Goal: Complete application form: Complete application form

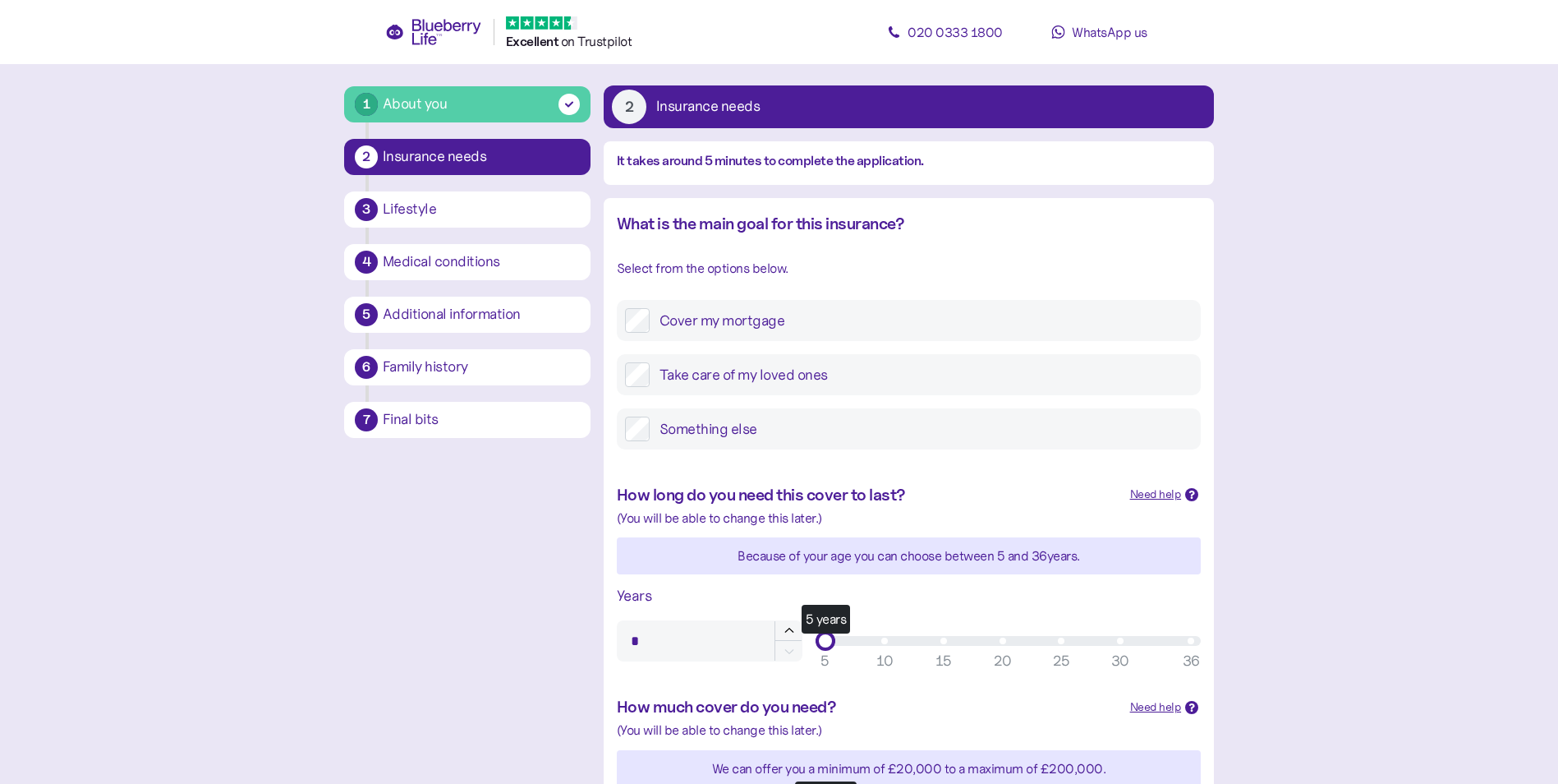
scroll to position [247, 0]
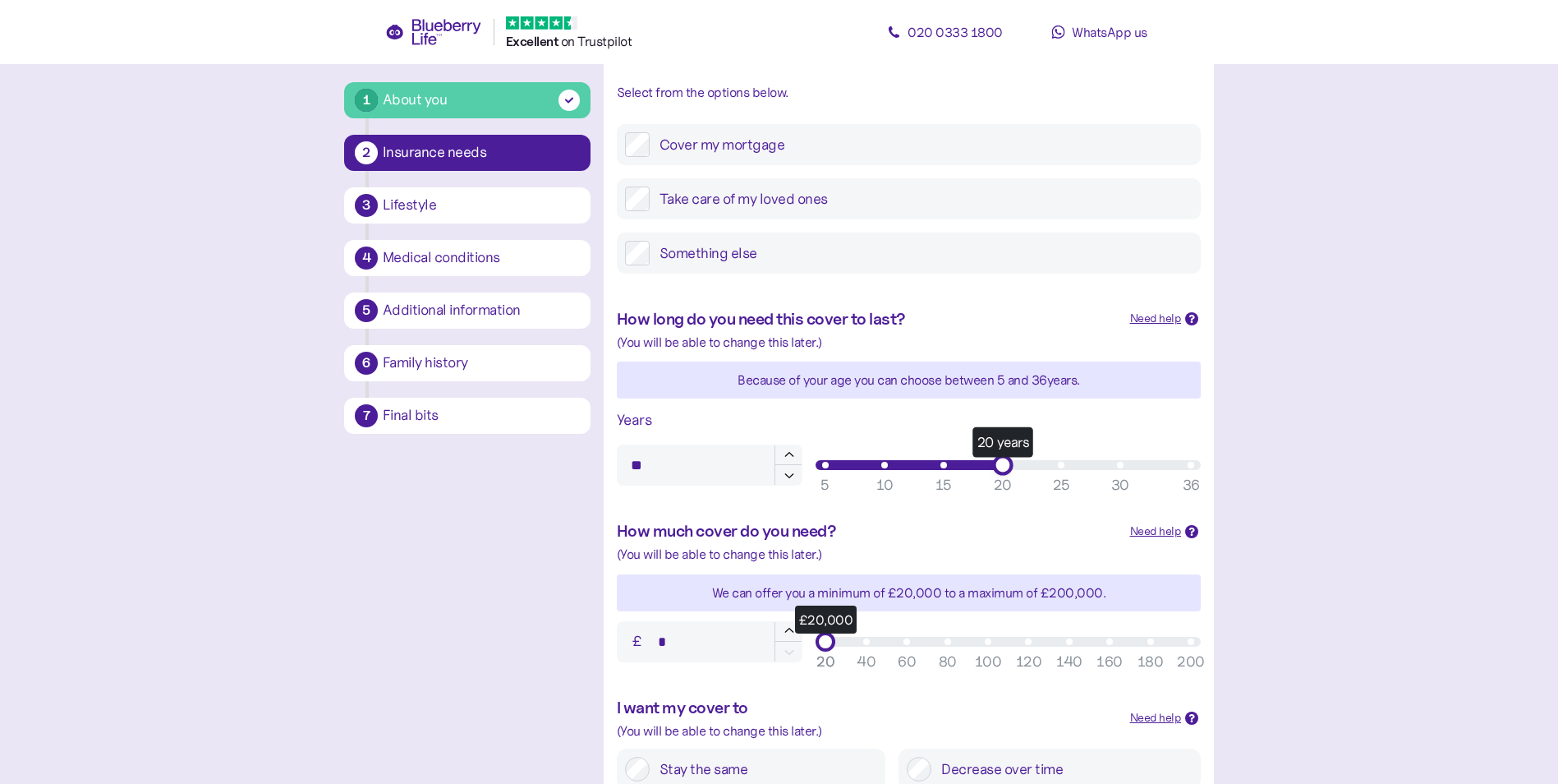
type input "**"
drag, startPoint x: 829, startPoint y: 463, endPoint x: 1009, endPoint y: 473, distance: 180.3
click at [1009, 473] on div "21 years" at bounding box center [1013, 464] width 21 height 21
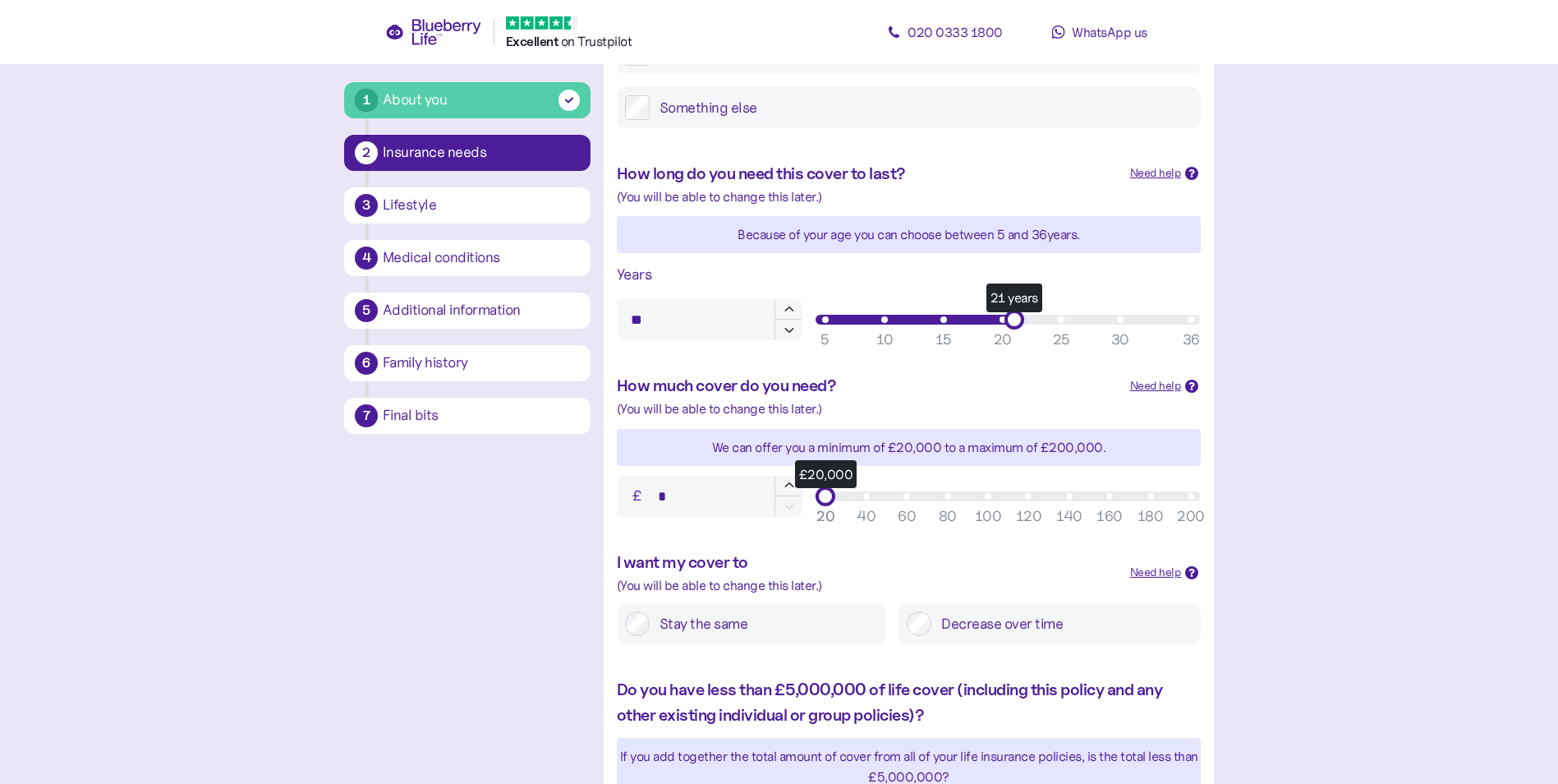
scroll to position [411, 0]
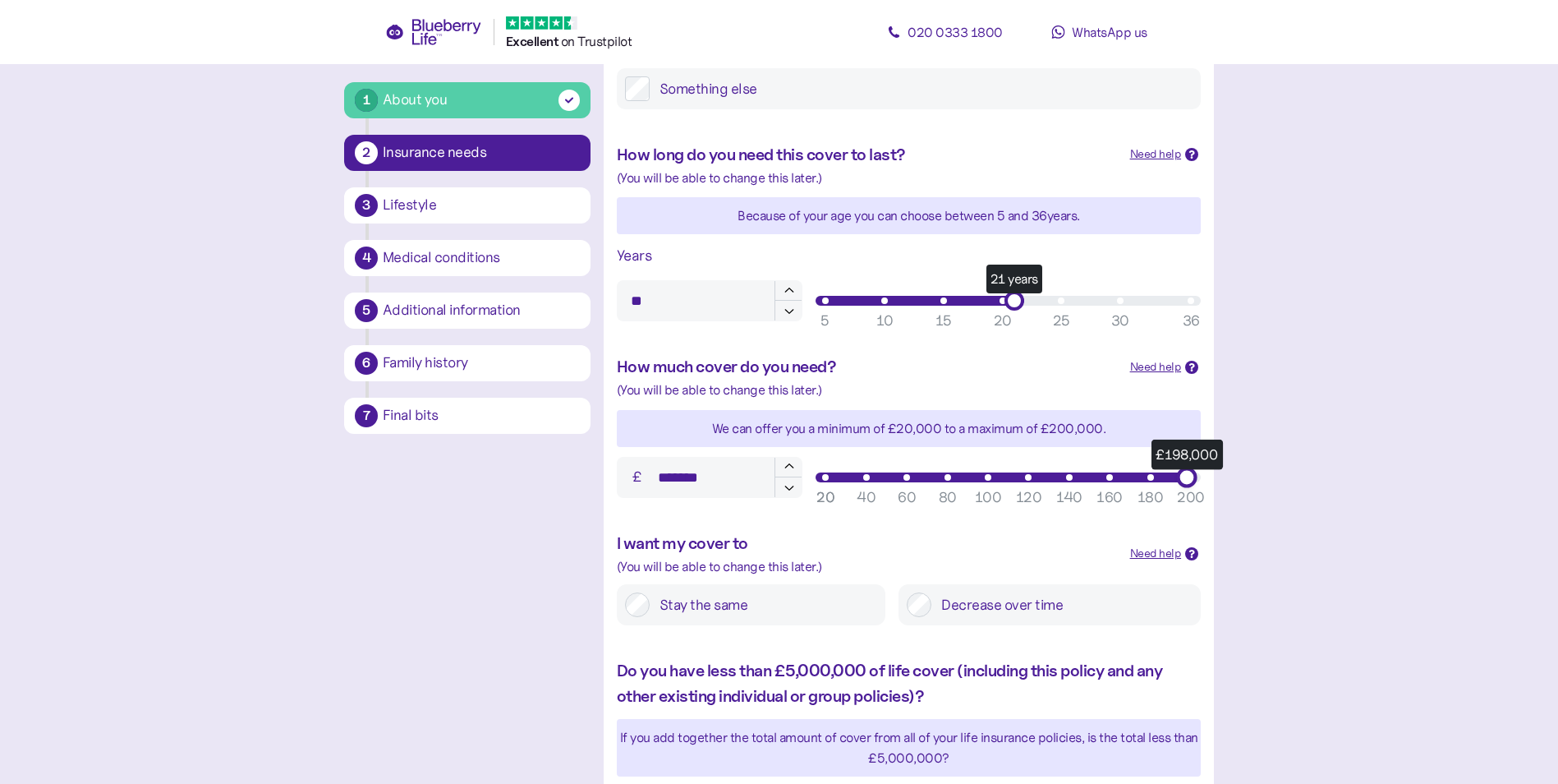
type input "*******"
drag, startPoint x: 823, startPoint y: 482, endPoint x: 1208, endPoint y: 496, distance: 385.3
click at [1208, 496] on div "How much cover do you need? Need help When deciding on how much cover to get, i…" at bounding box center [909, 426] width 610 height 177
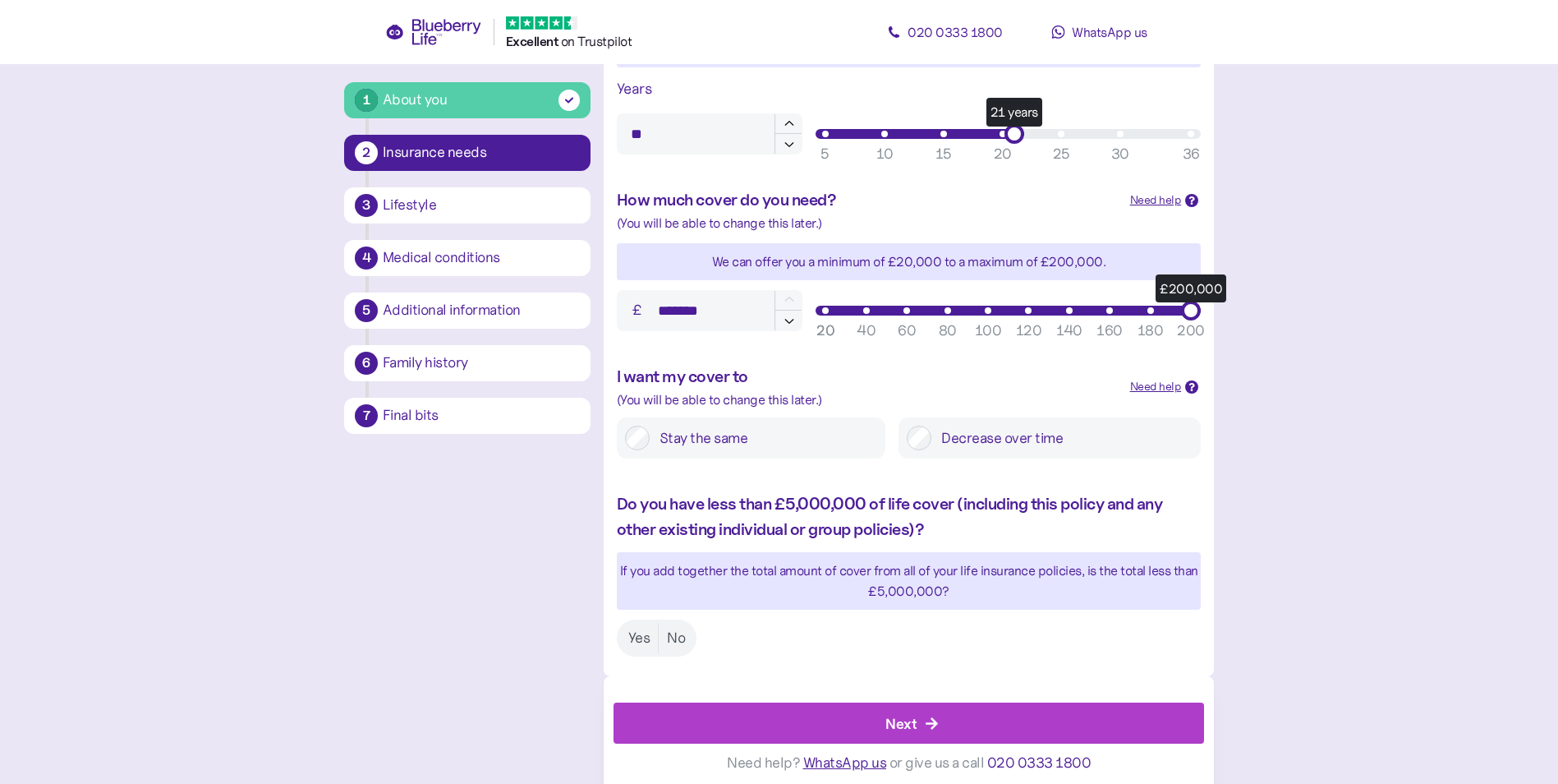
scroll to position [586, 0]
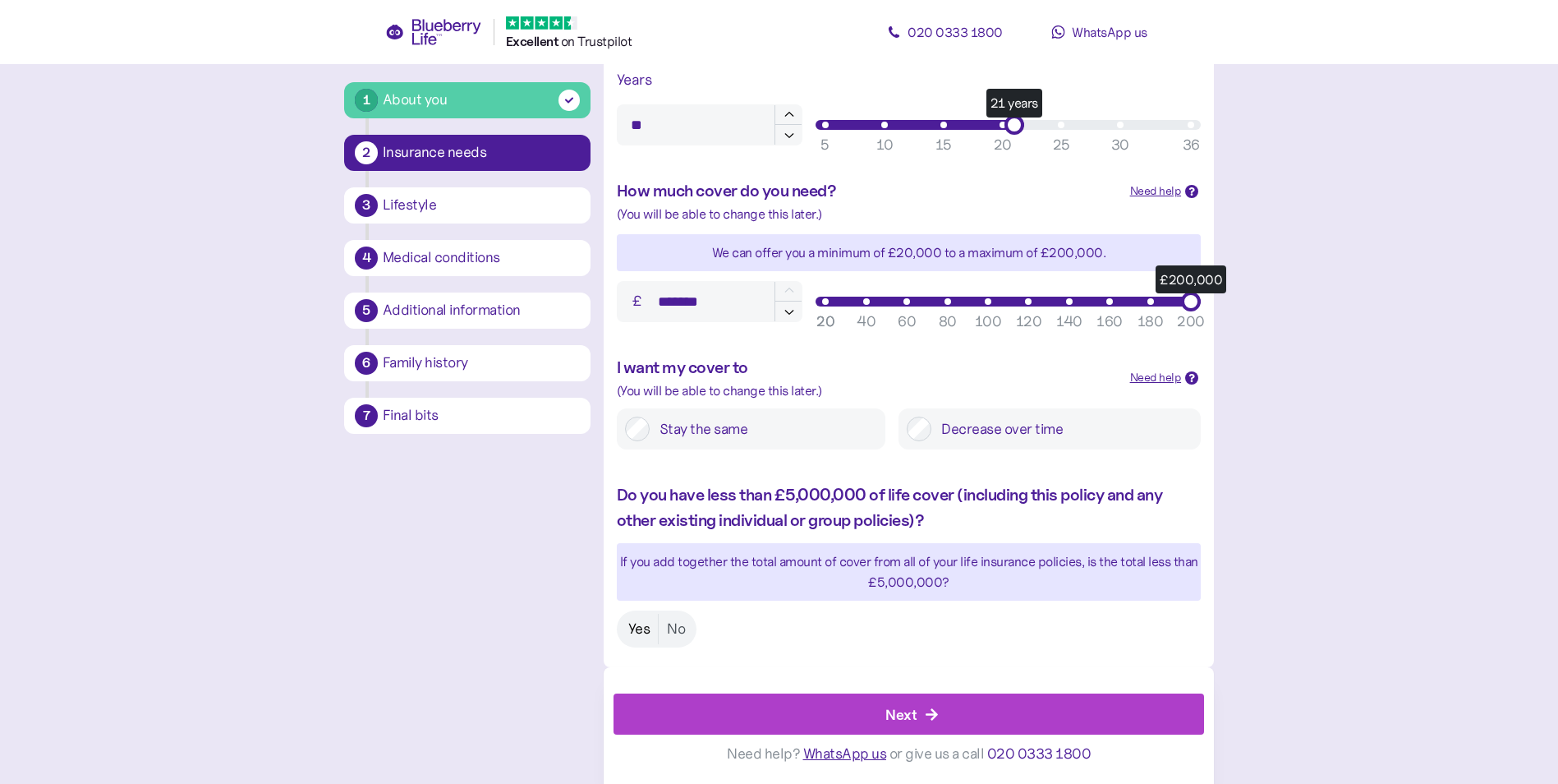
click at [641, 626] on label "Yes" at bounding box center [639, 628] width 38 height 30
click at [894, 708] on div "Next" at bounding box center [901, 714] width 31 height 22
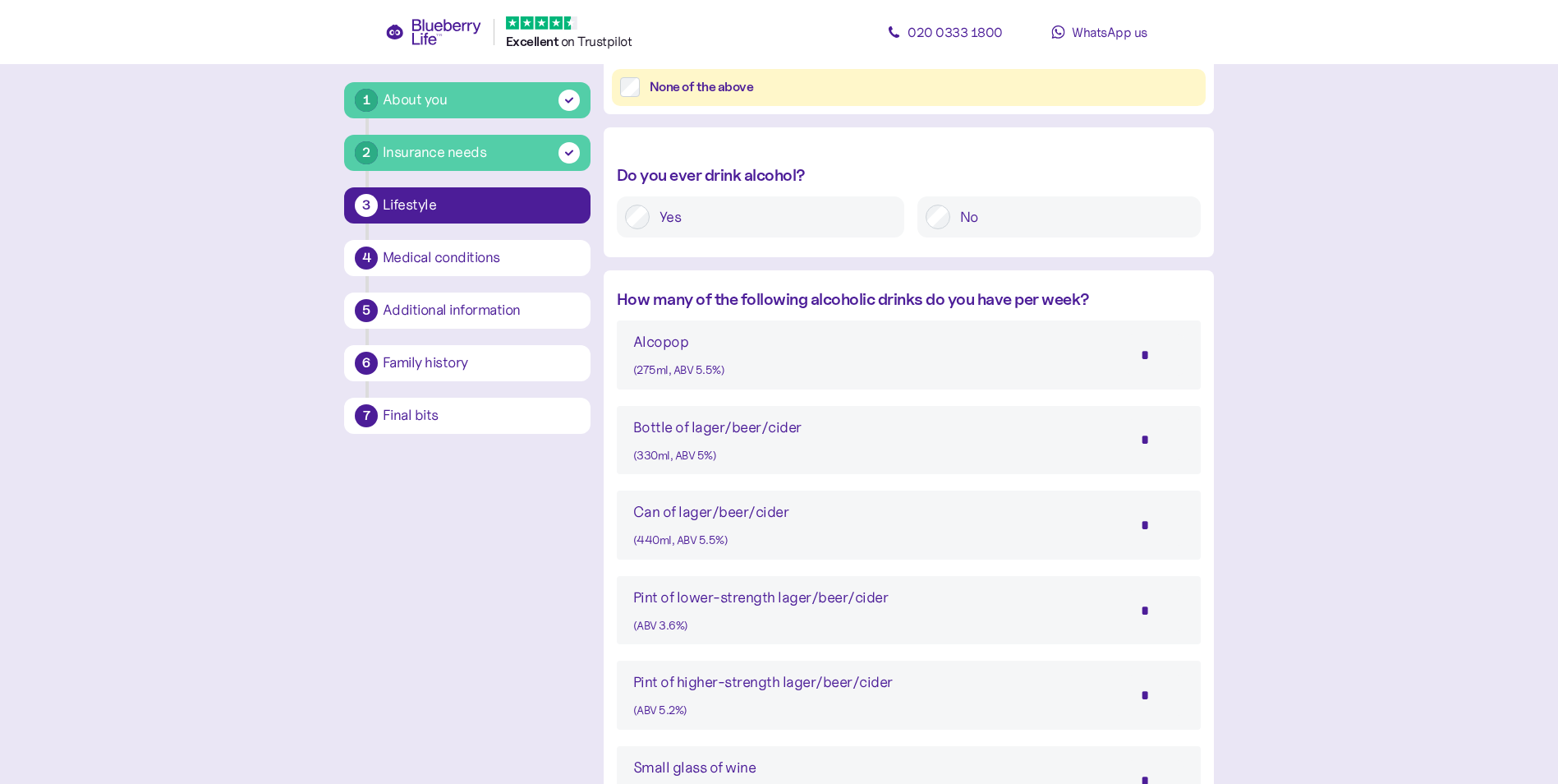
scroll to position [770, 0]
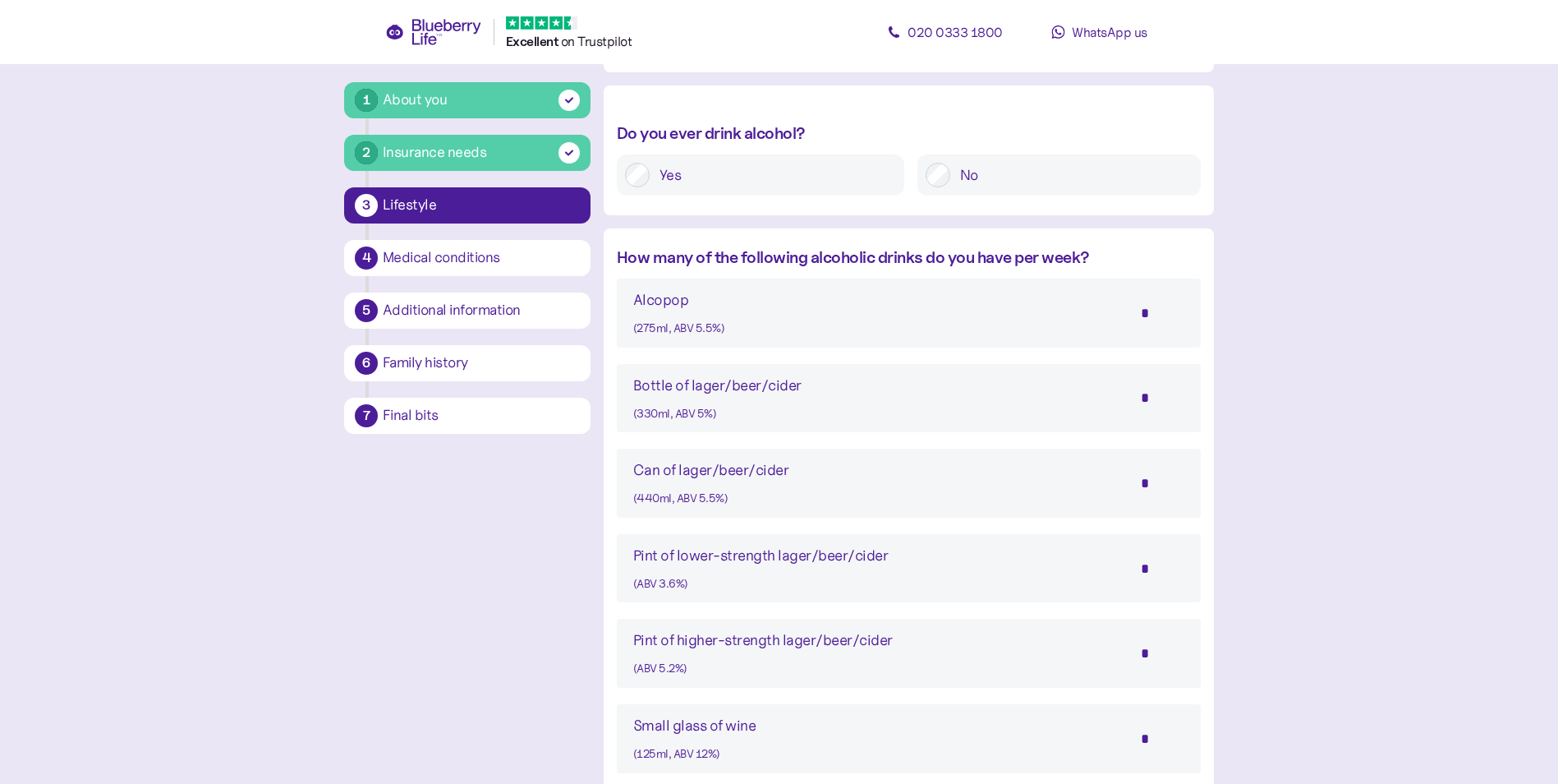
click at [821, 398] on div "Bottle of lager/beer/cider (330ml, ABV 5%) *" at bounding box center [909, 398] width 551 height 49
drag, startPoint x: 1154, startPoint y: 394, endPoint x: 1120, endPoint y: 394, distance: 34.0
click at [1120, 394] on div "Bottle of lager/beer/cider (330ml, ABV 5%) *" at bounding box center [909, 398] width 551 height 49
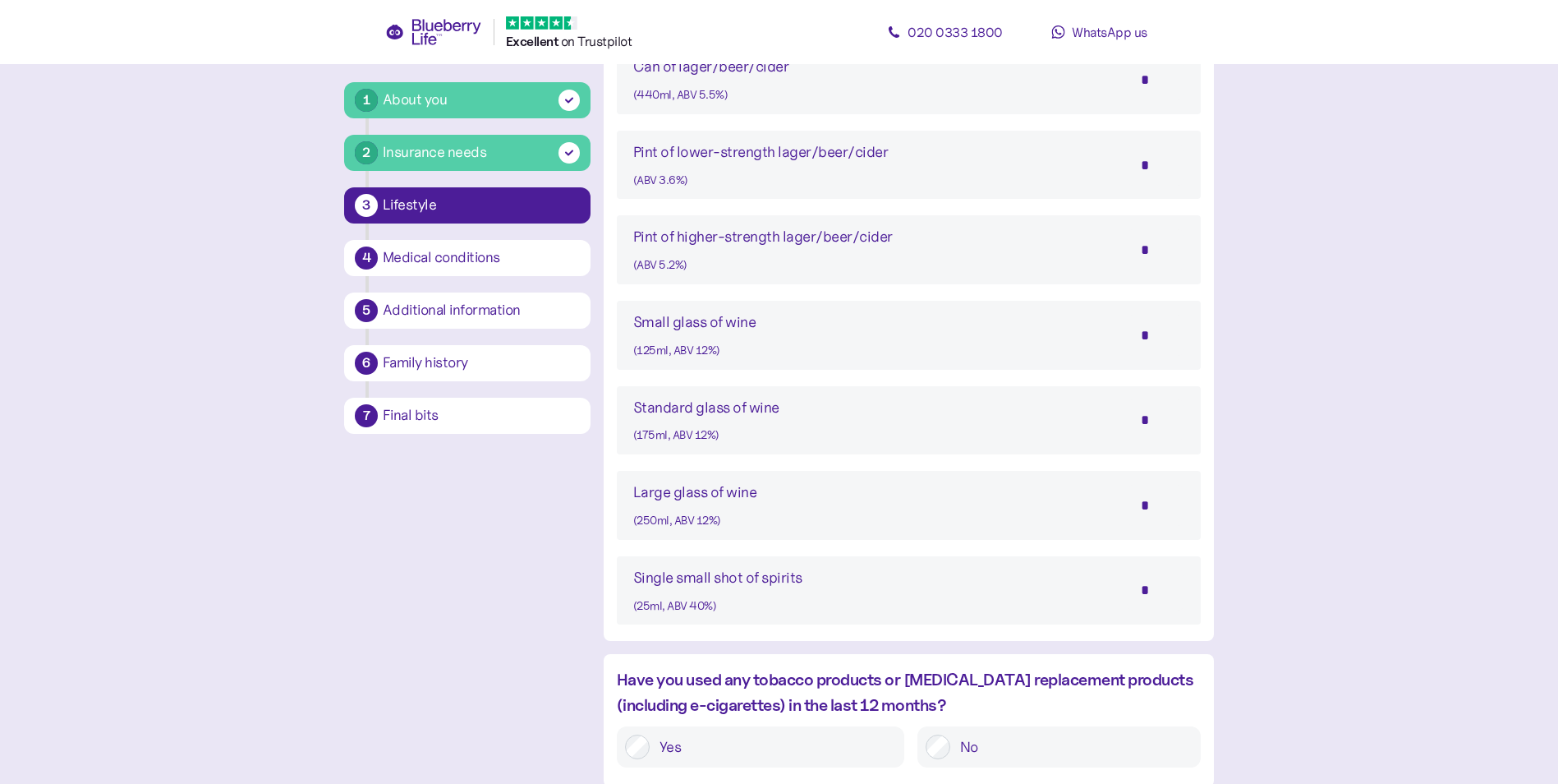
scroll to position [1181, 0]
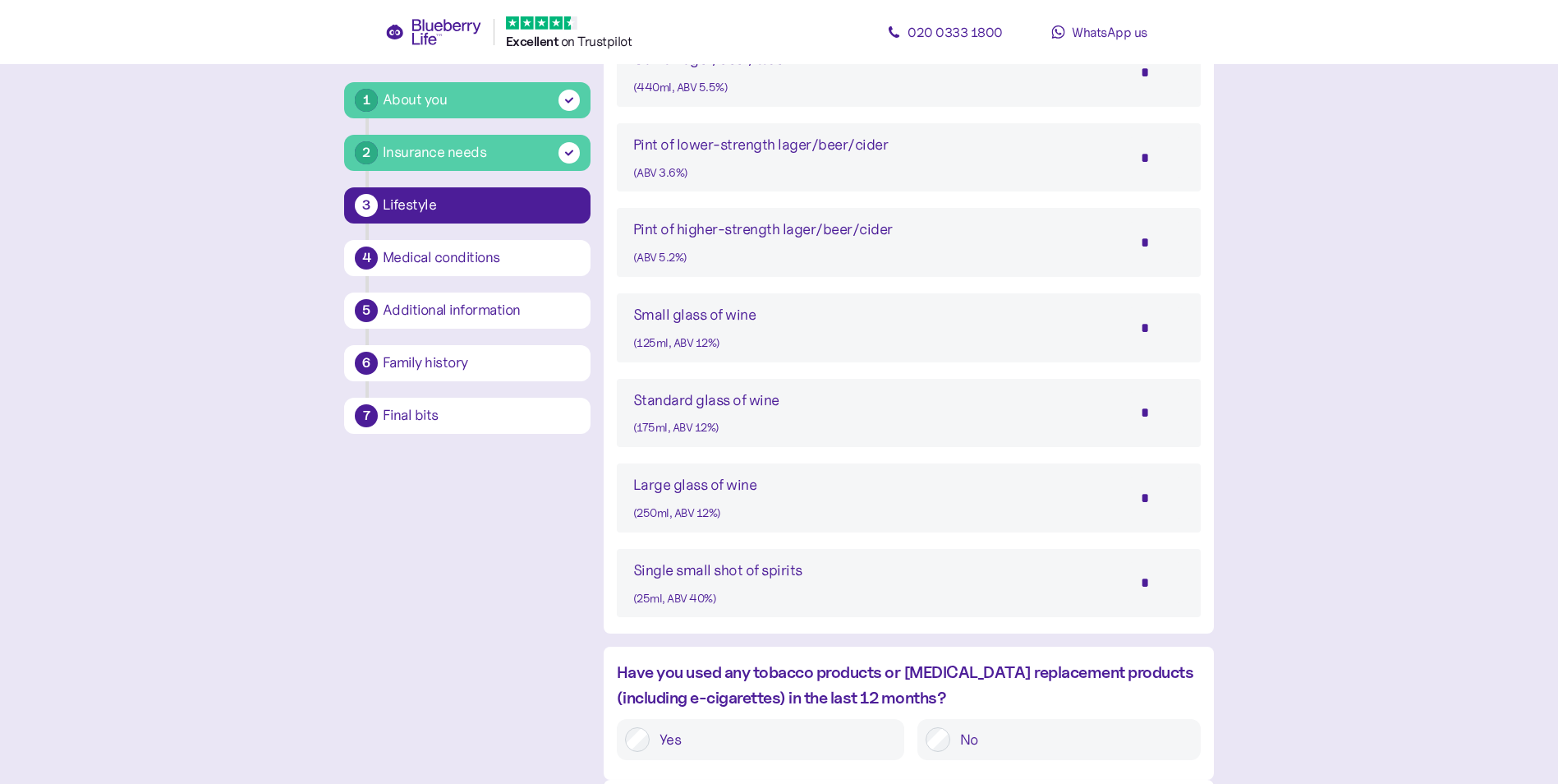
type input "*"
drag, startPoint x: 1147, startPoint y: 582, endPoint x: 1125, endPoint y: 581, distance: 22.0
click at [1125, 581] on div "Single small shot of spirits (25ml, ABV 40%) *" at bounding box center [909, 583] width 551 height 49
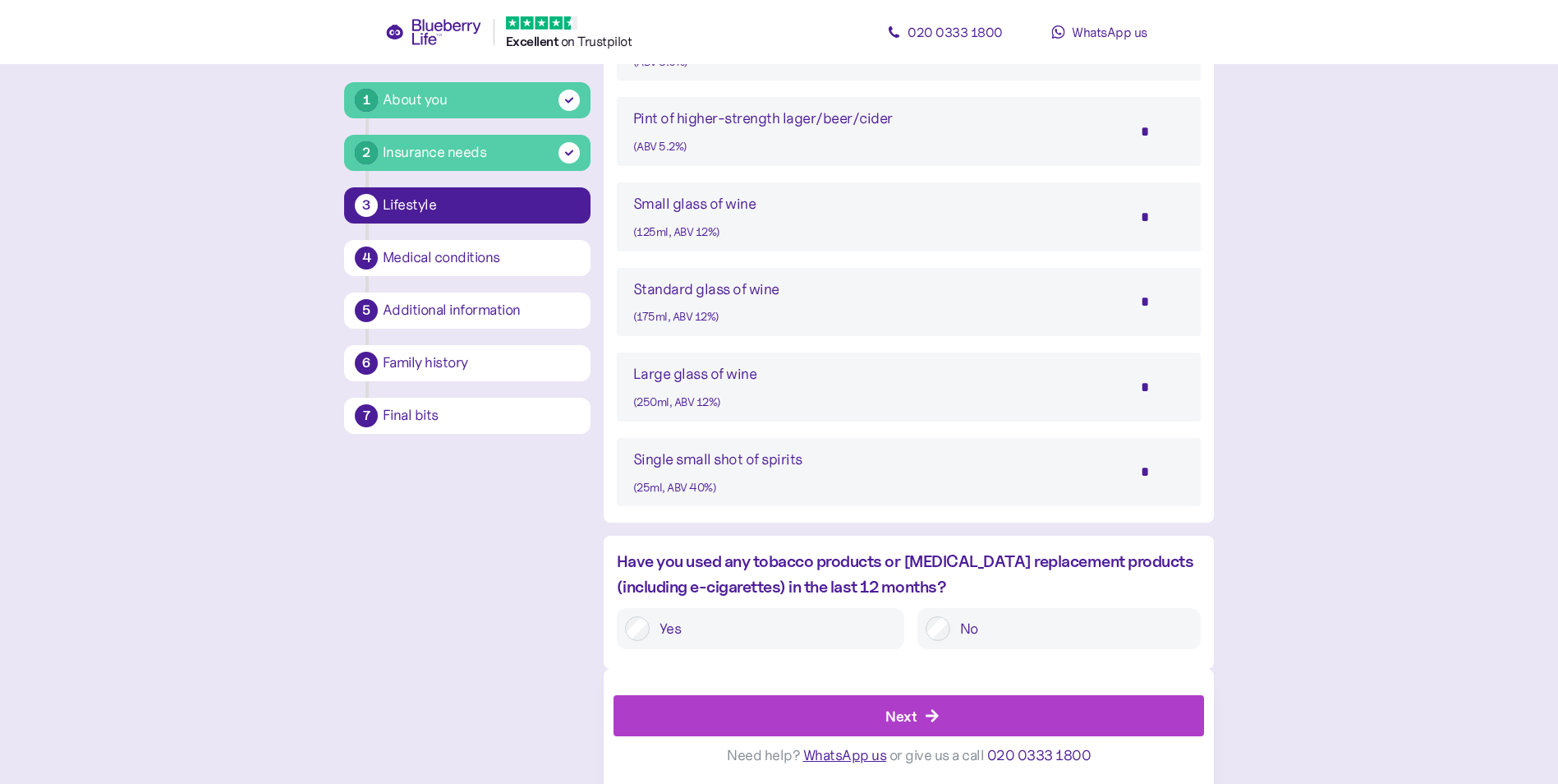
scroll to position [1294, 0]
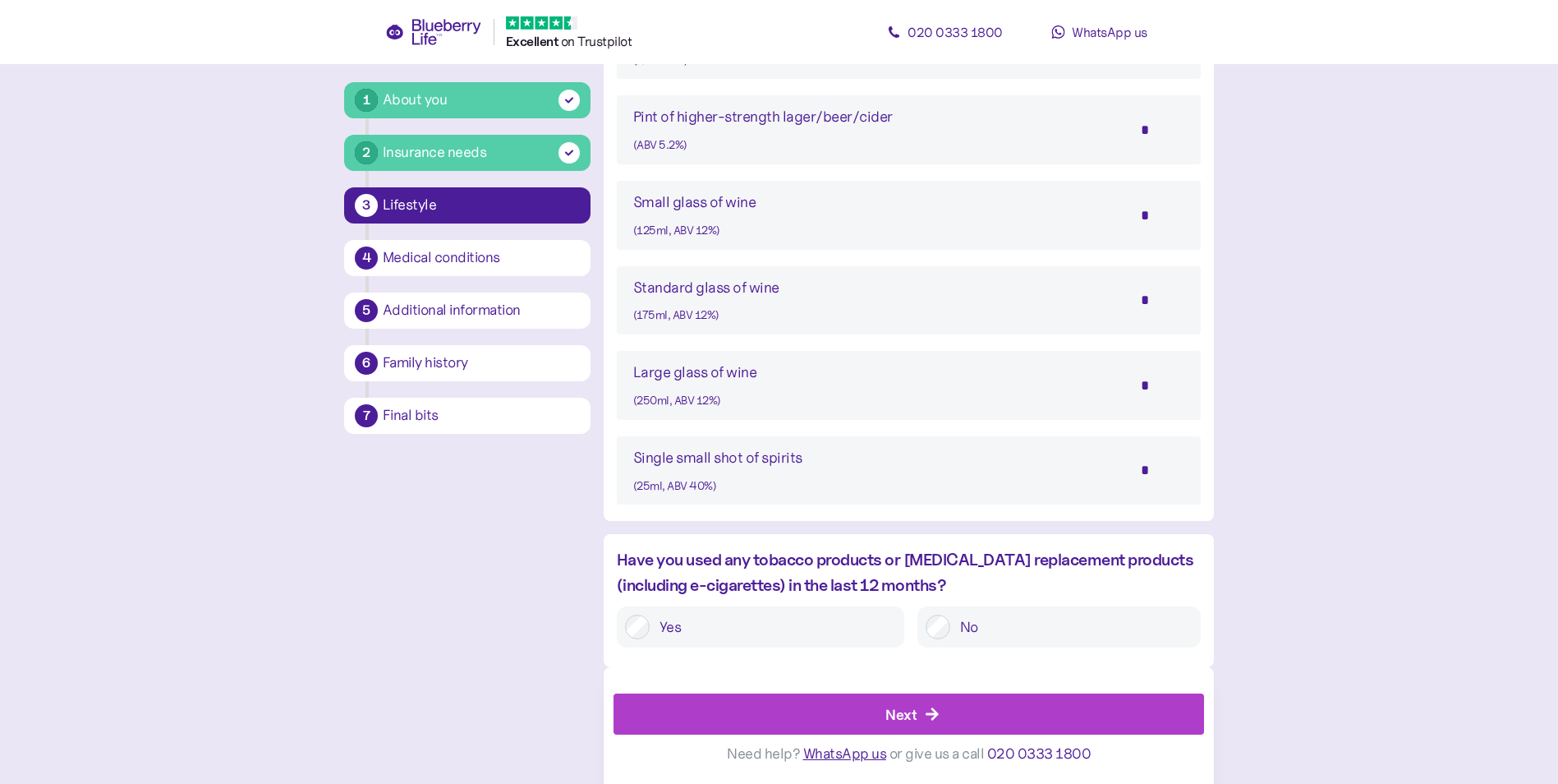
type input "*"
click at [912, 717] on div "Next" at bounding box center [901, 714] width 31 height 22
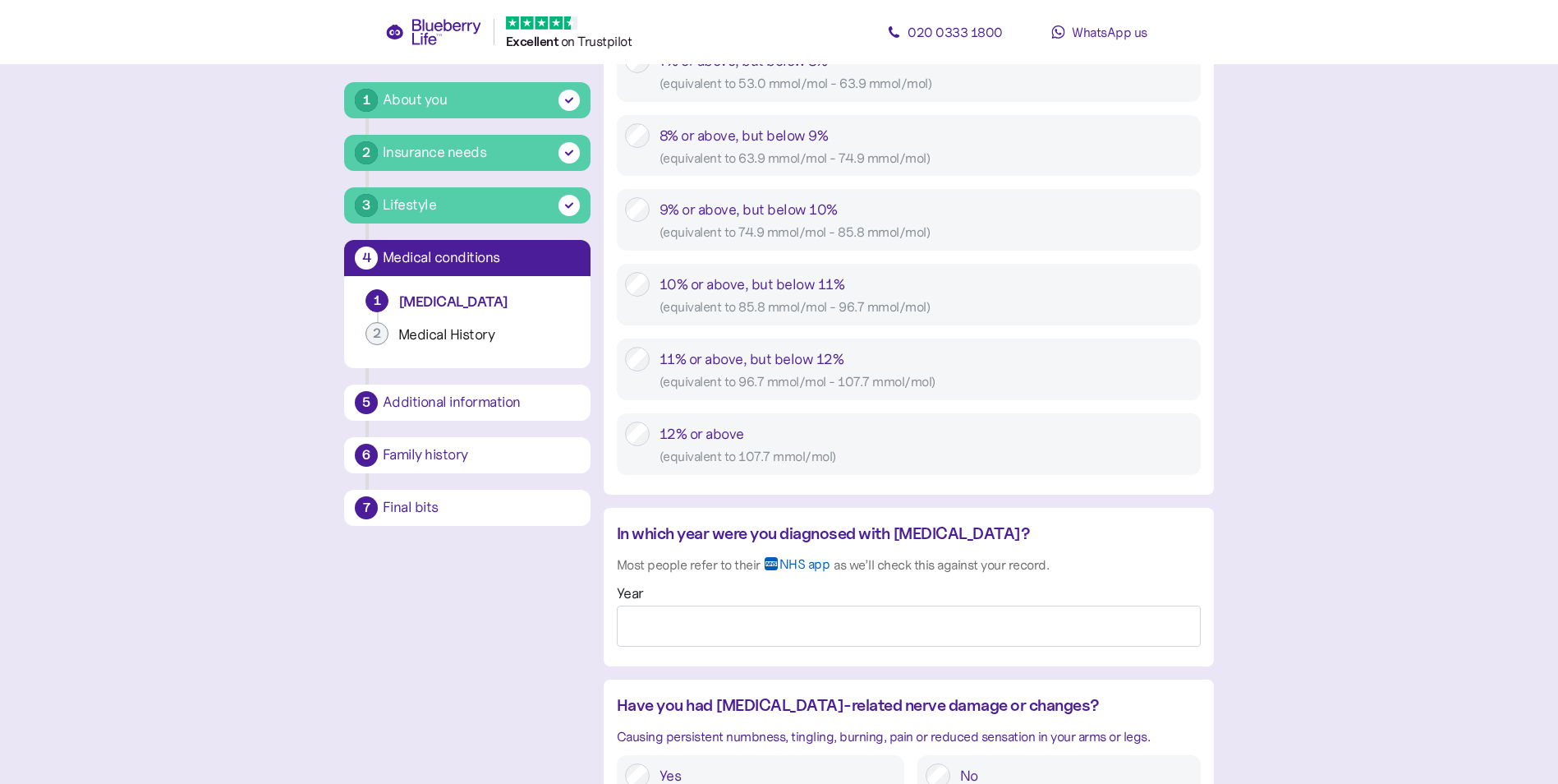
scroll to position [1017, 0]
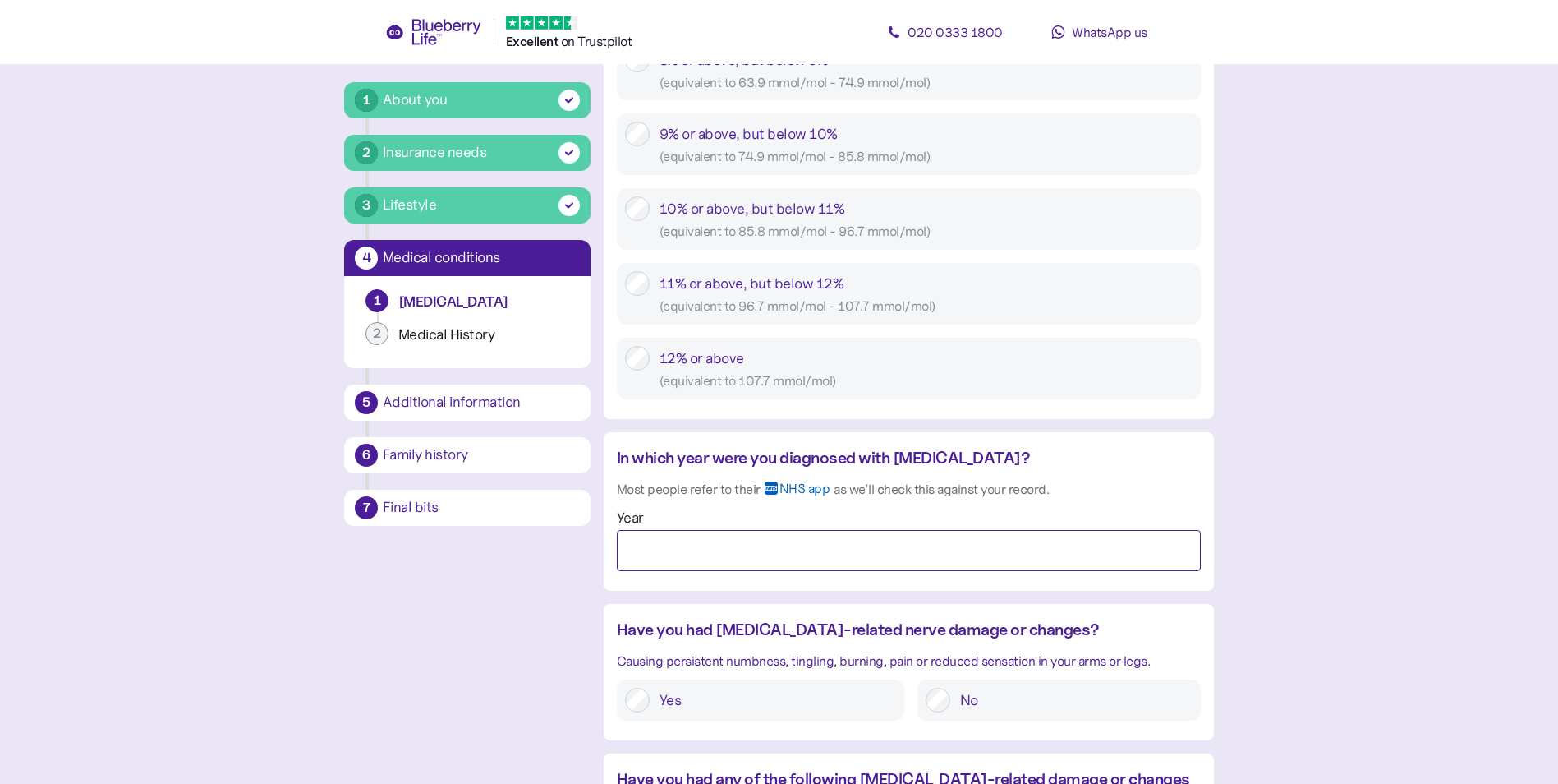
click at [697, 545] on input "Year" at bounding box center [908, 550] width 584 height 41
type input "****"
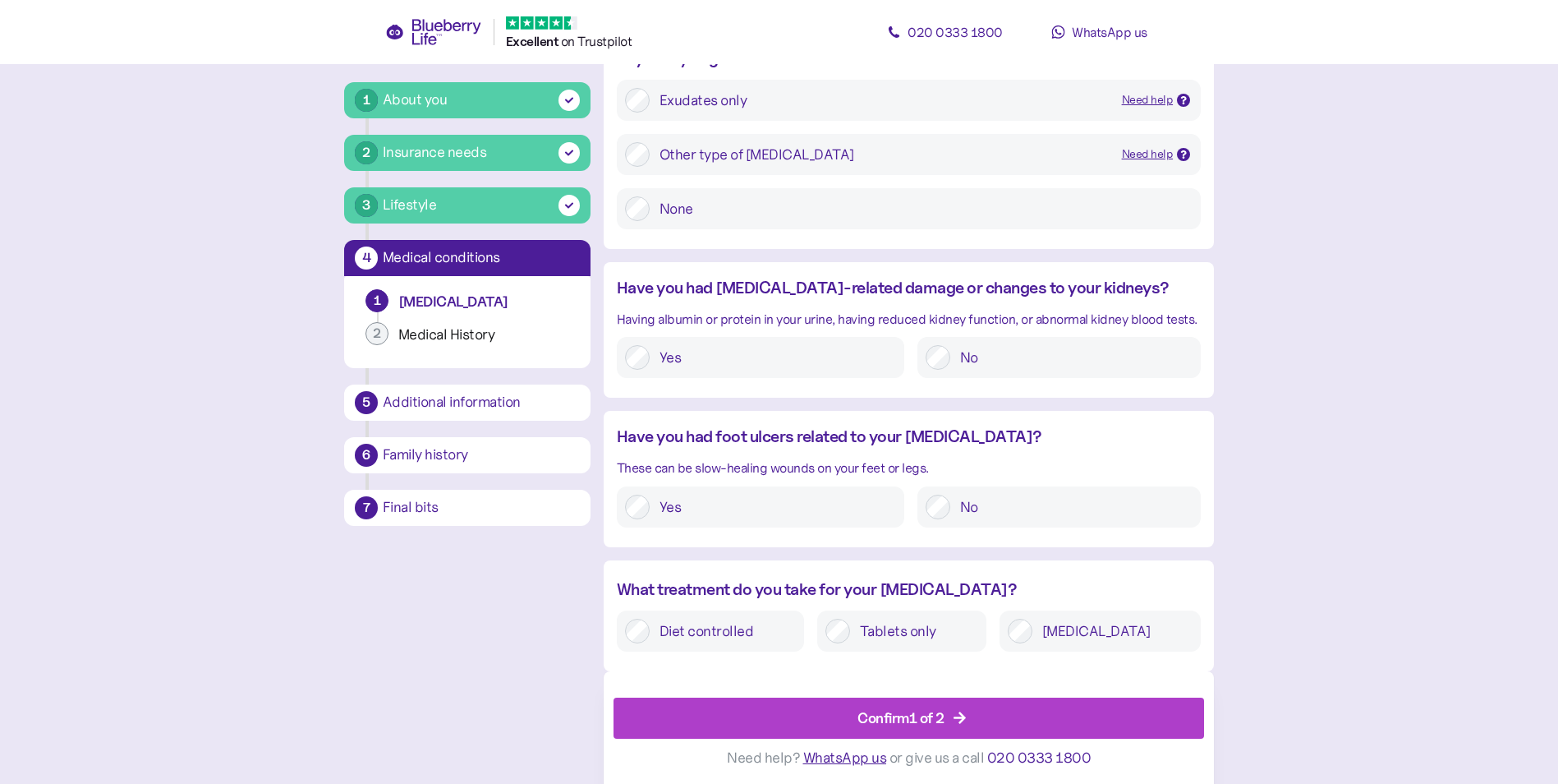
scroll to position [1767, 0]
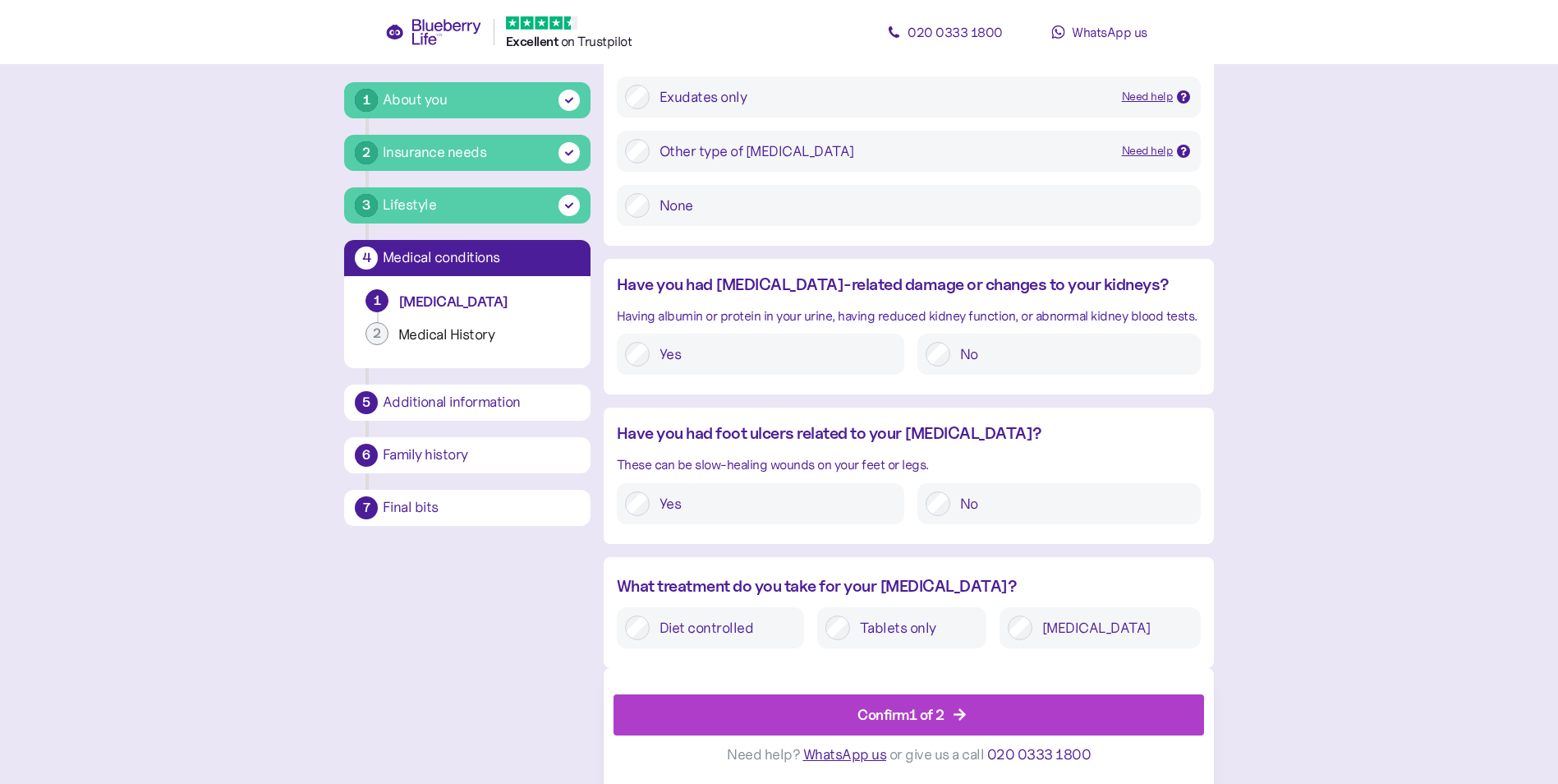
click at [896, 718] on div "Confirm 1 of 2" at bounding box center [901, 714] width 87 height 22
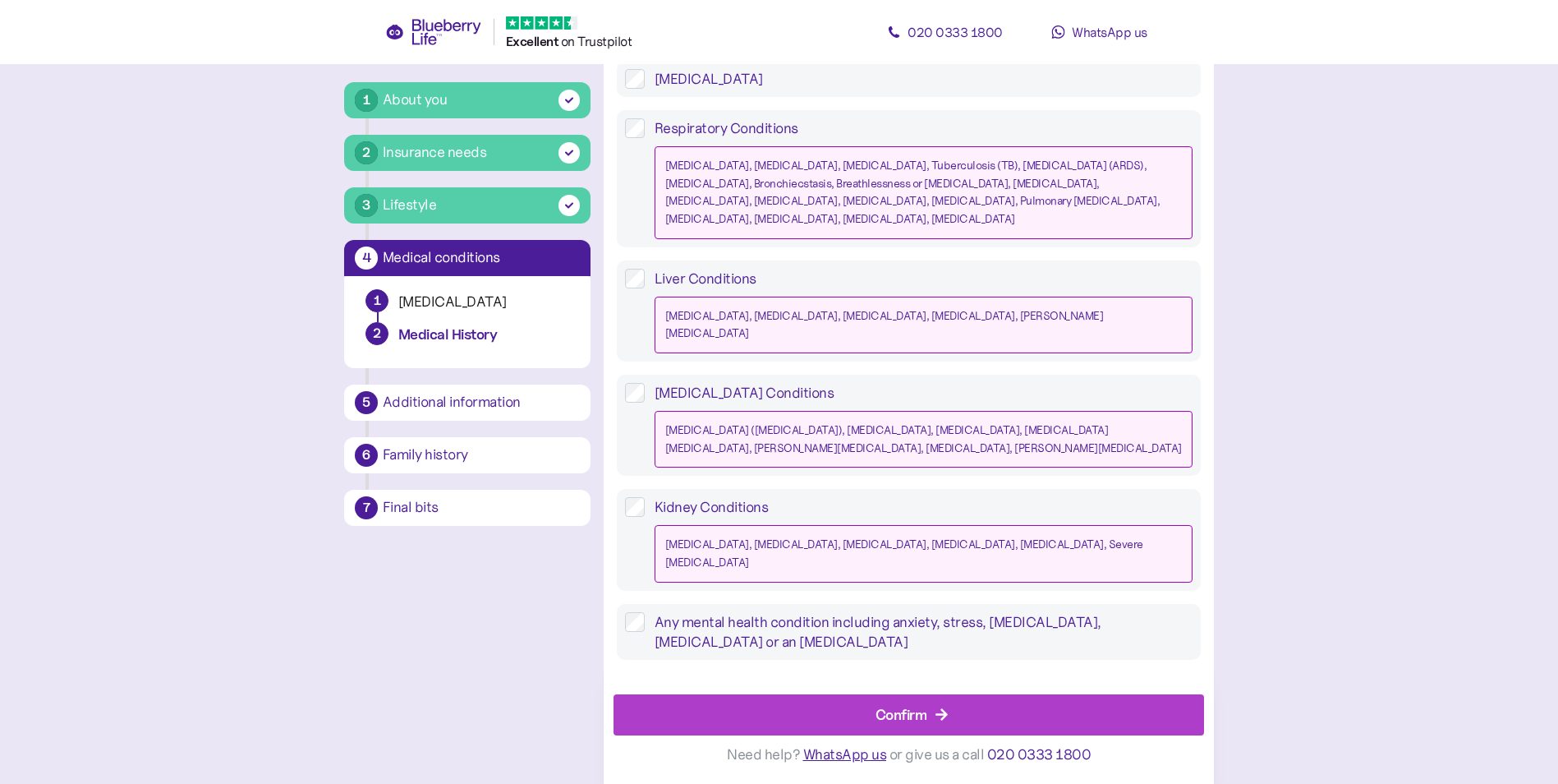
scroll to position [1445, 0]
click at [900, 718] on div "Confirm" at bounding box center [901, 714] width 52 height 22
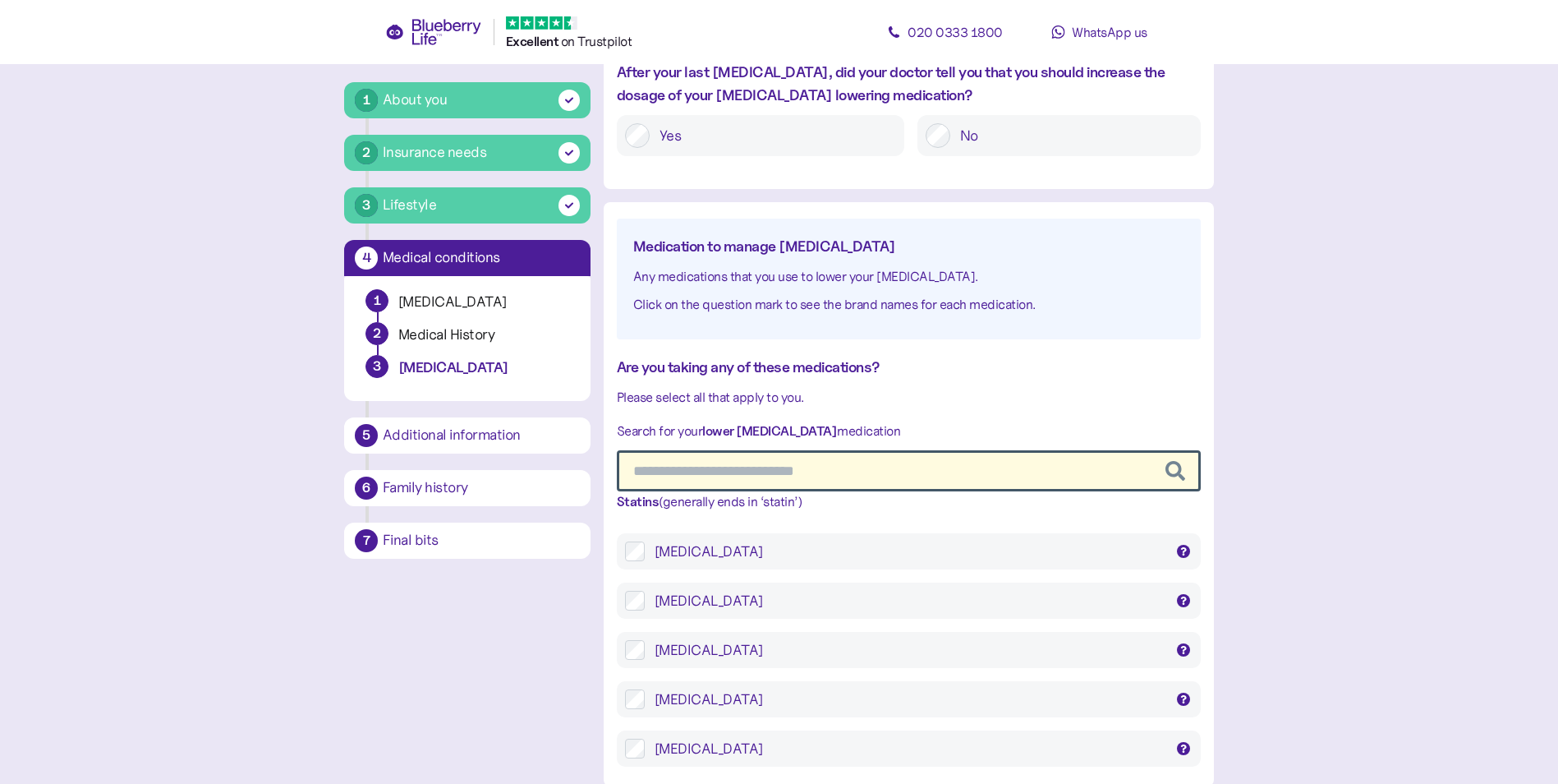
scroll to position [688, 0]
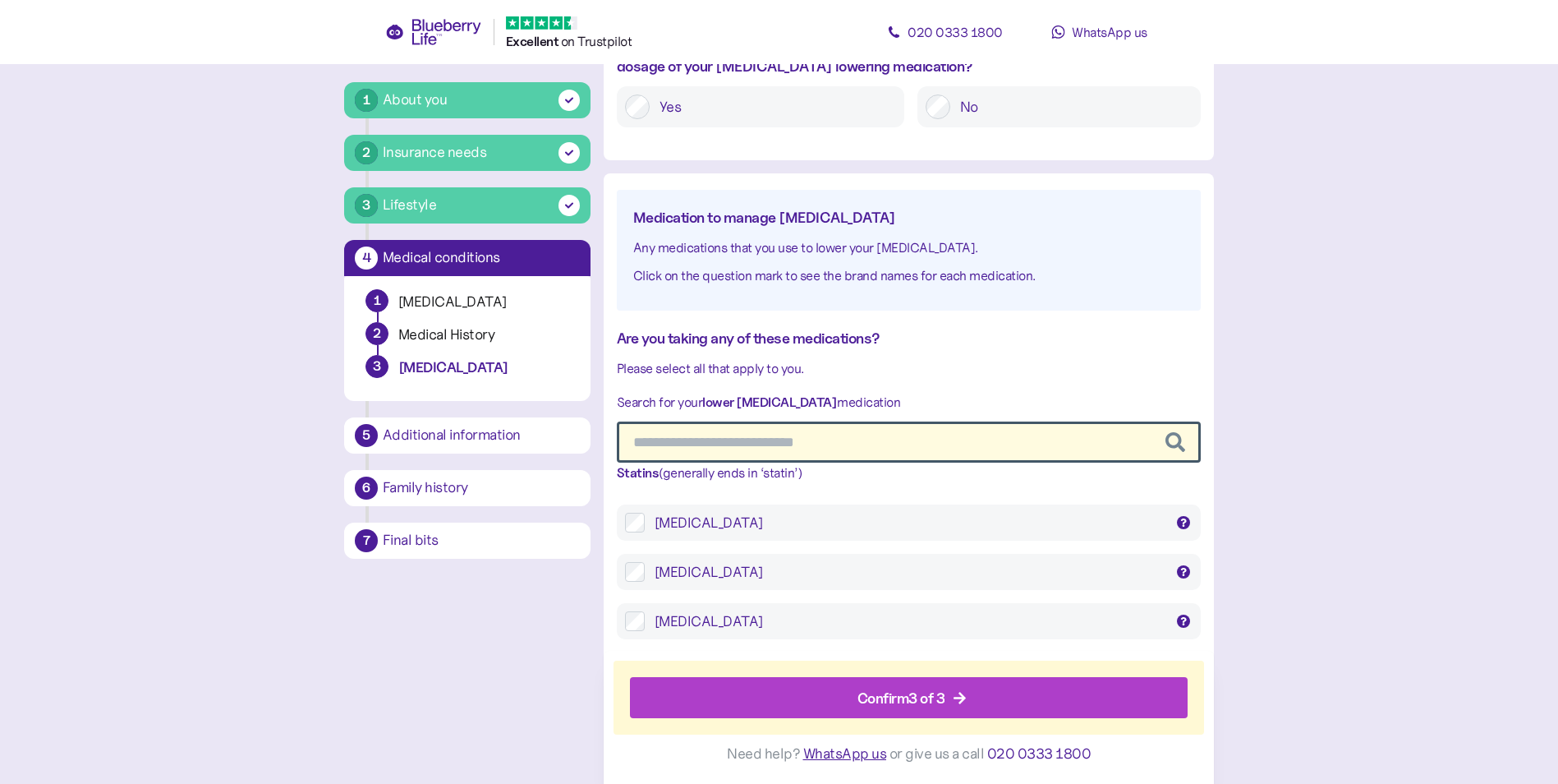
click at [914, 697] on div "Confirm 3 of 3" at bounding box center [901, 697] width 88 height 22
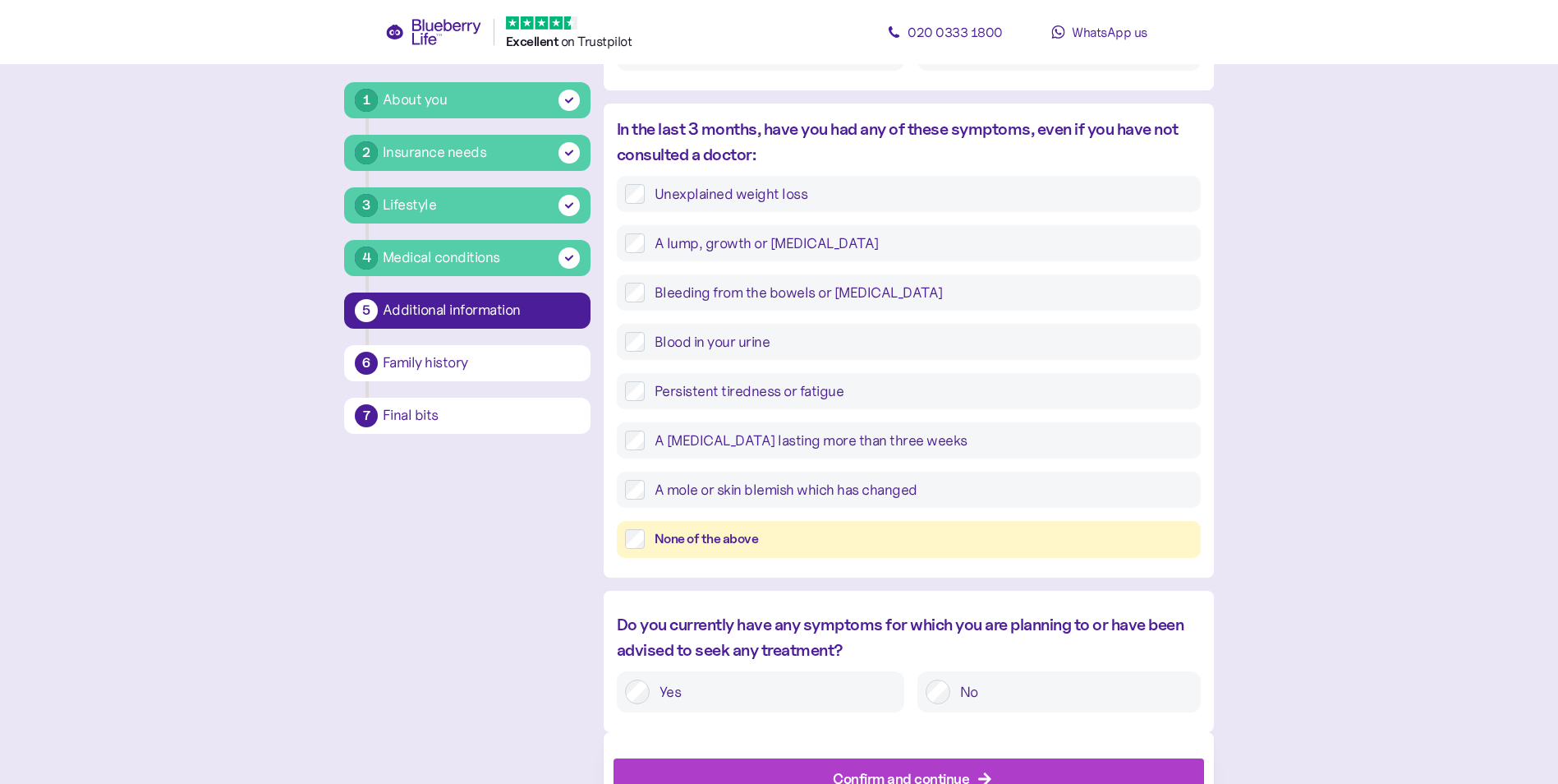
scroll to position [567, 0]
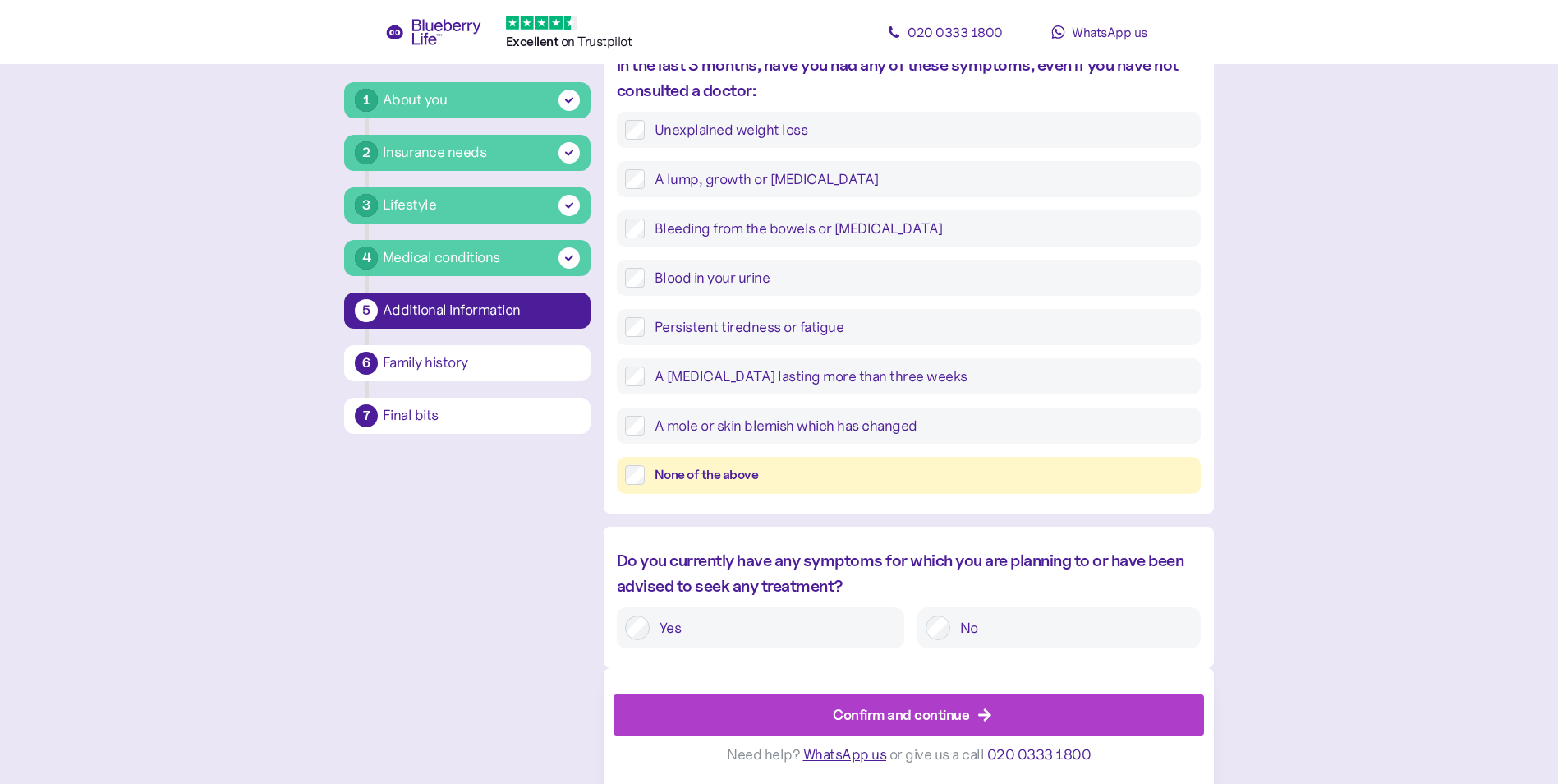
click at [927, 710] on div "Confirm and continue" at bounding box center [901, 714] width 137 height 22
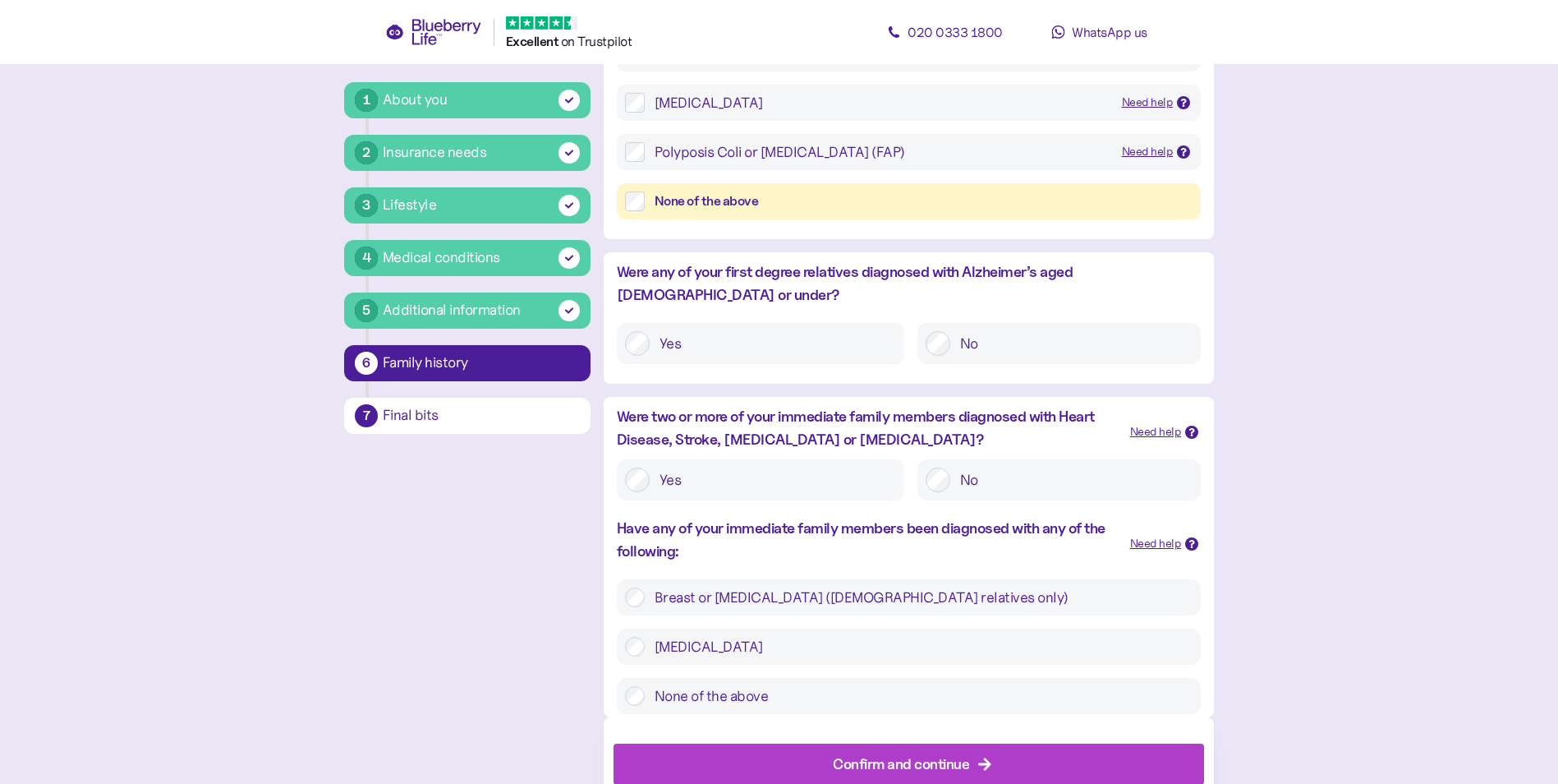
scroll to position [468, 0]
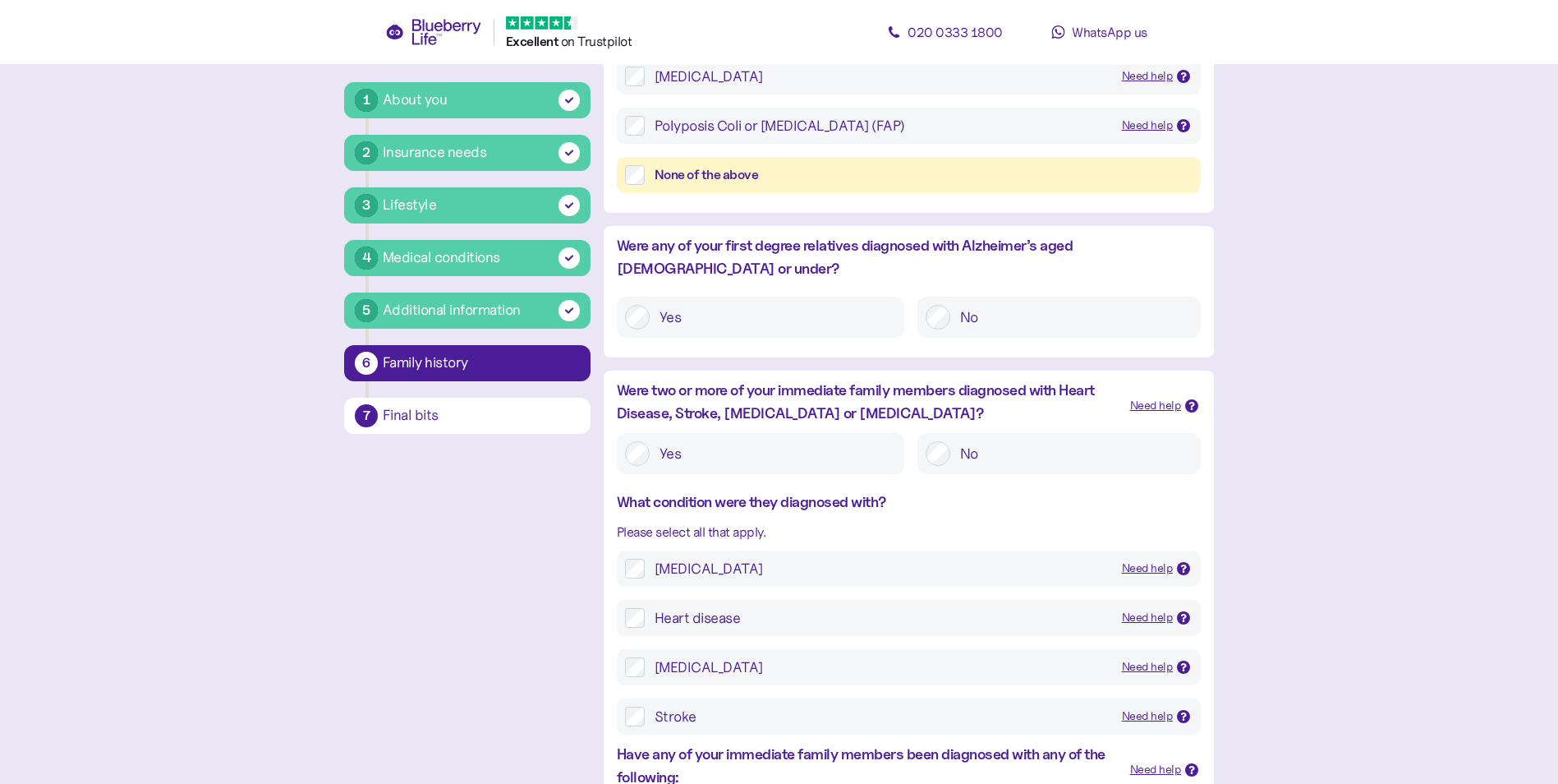
click at [646, 707] on div "Stroke Need help A stroke occurs when blood flow to the brain is interrupted." at bounding box center [908, 717] width 567 height 20
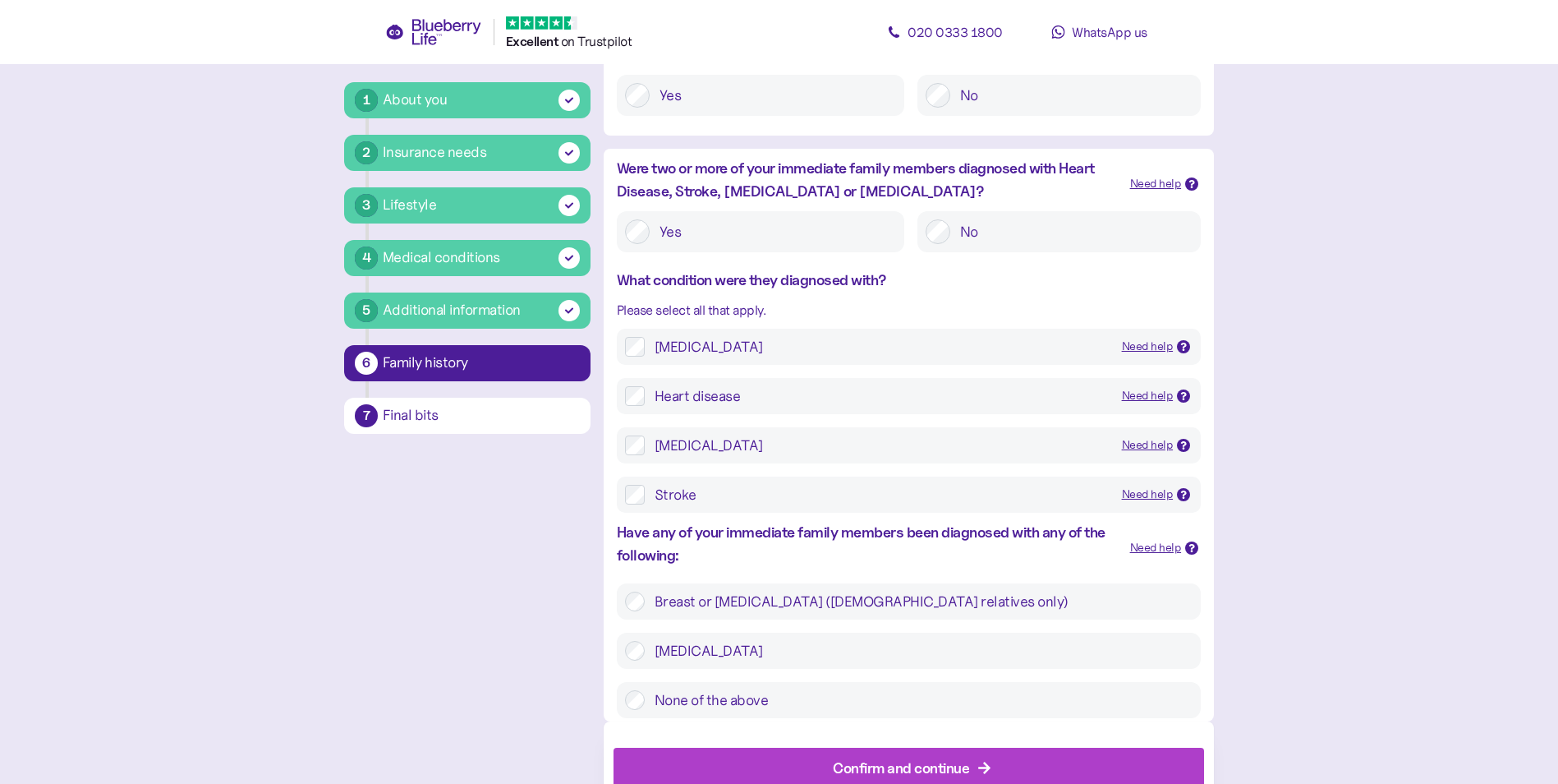
scroll to position [715, 0]
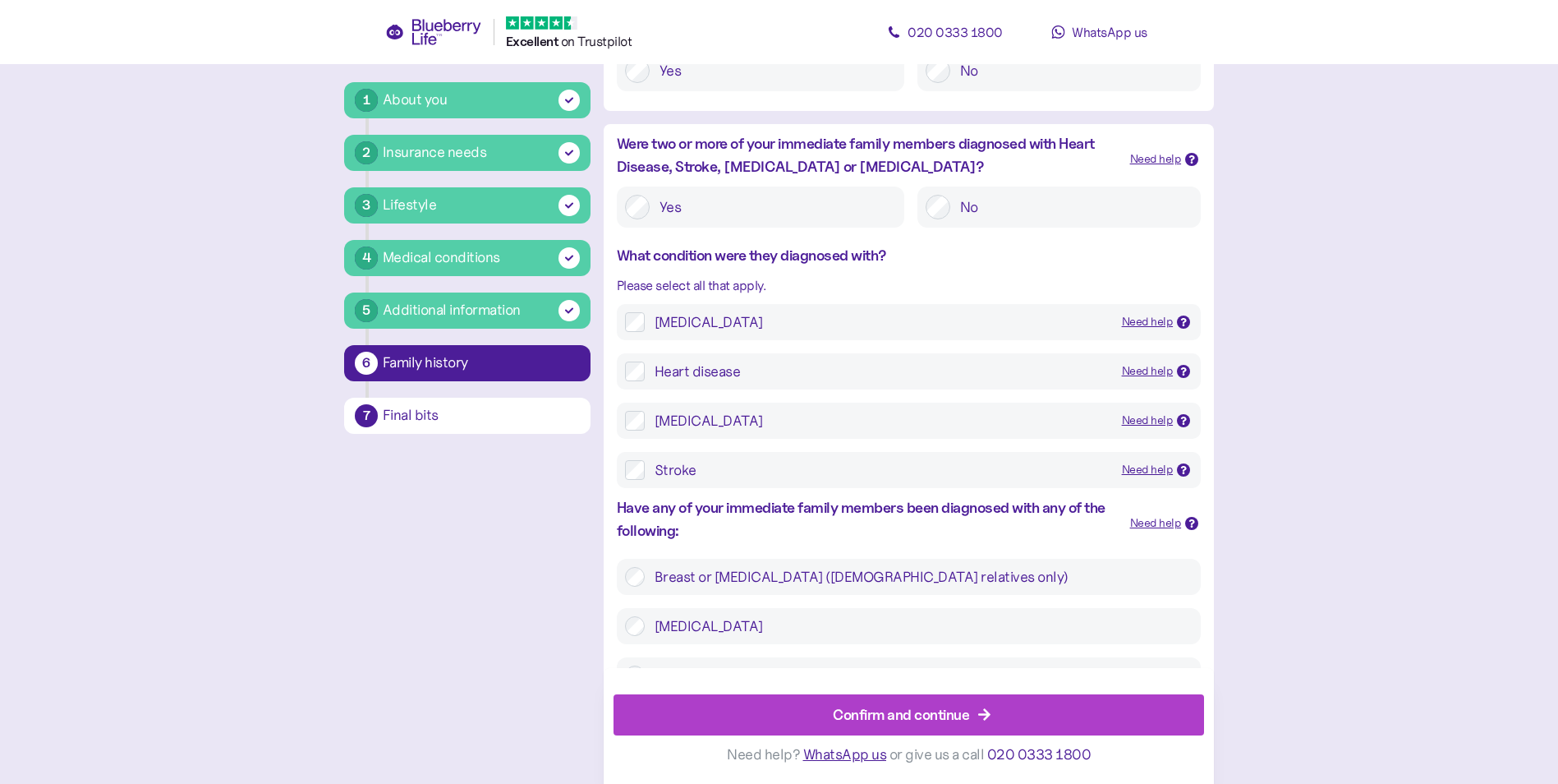
click at [919, 707] on div "Confirm and continue" at bounding box center [901, 714] width 137 height 22
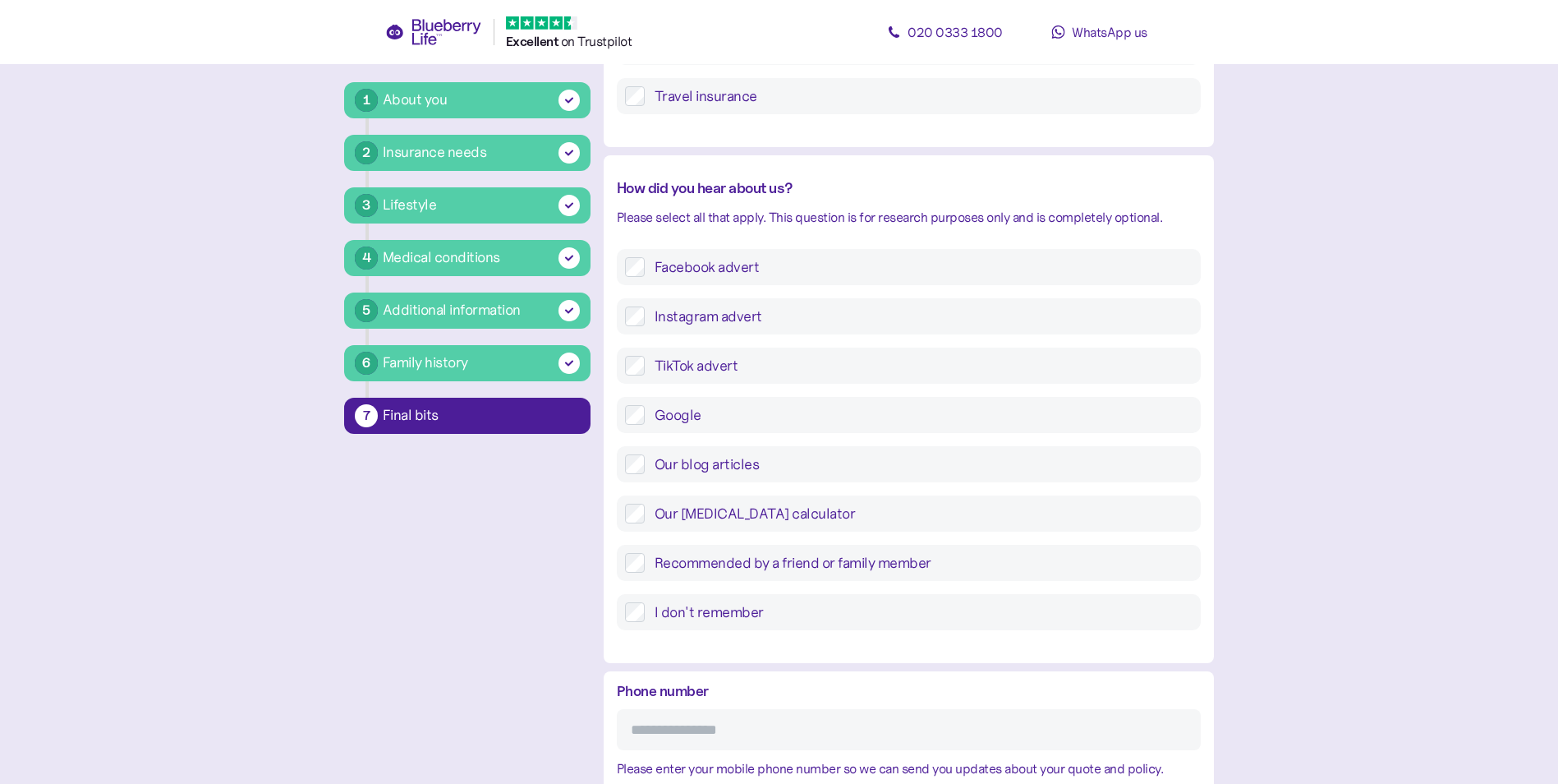
scroll to position [535, 0]
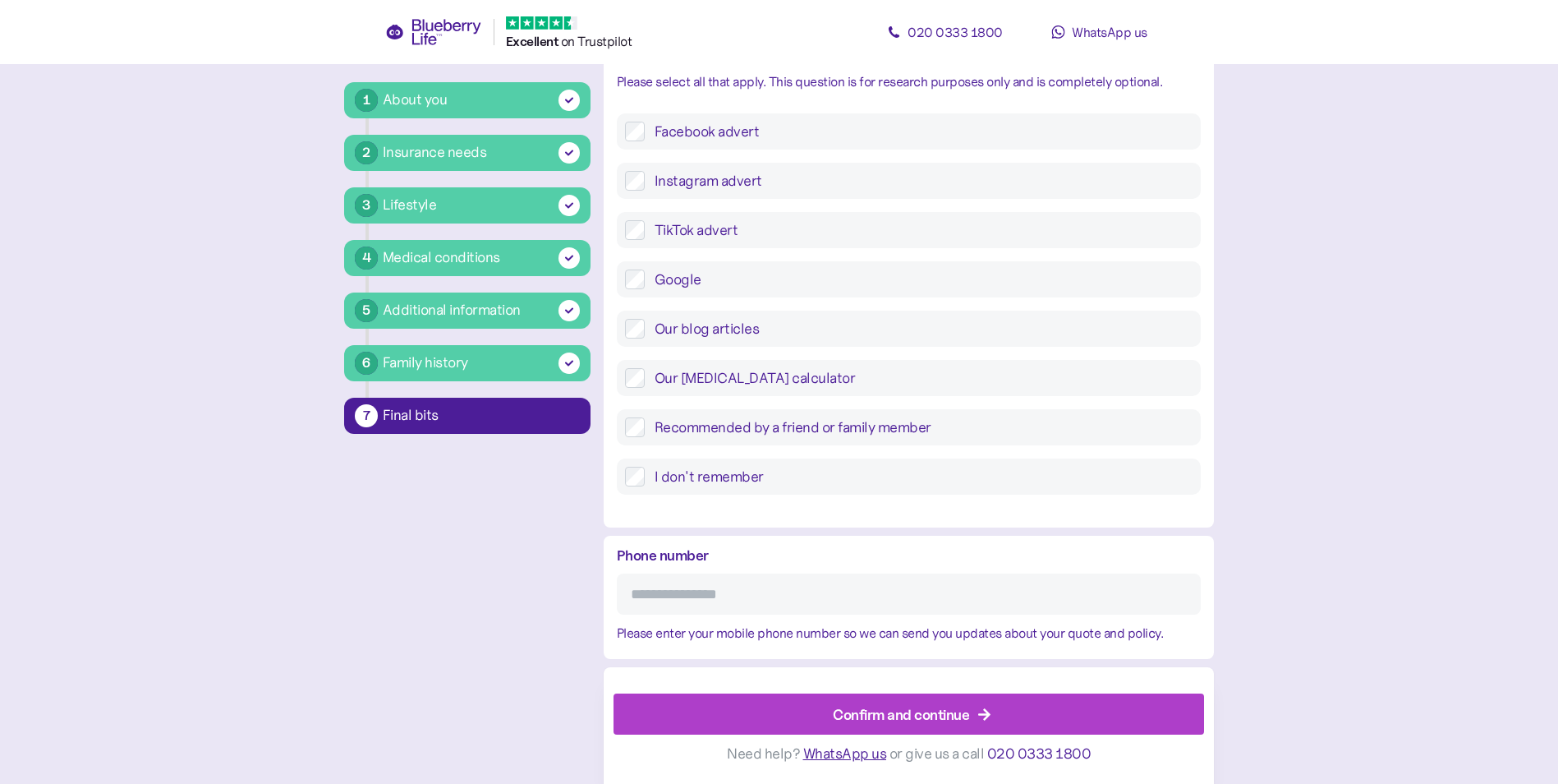
click at [910, 718] on div "Confirm and continue" at bounding box center [901, 714] width 137 height 22
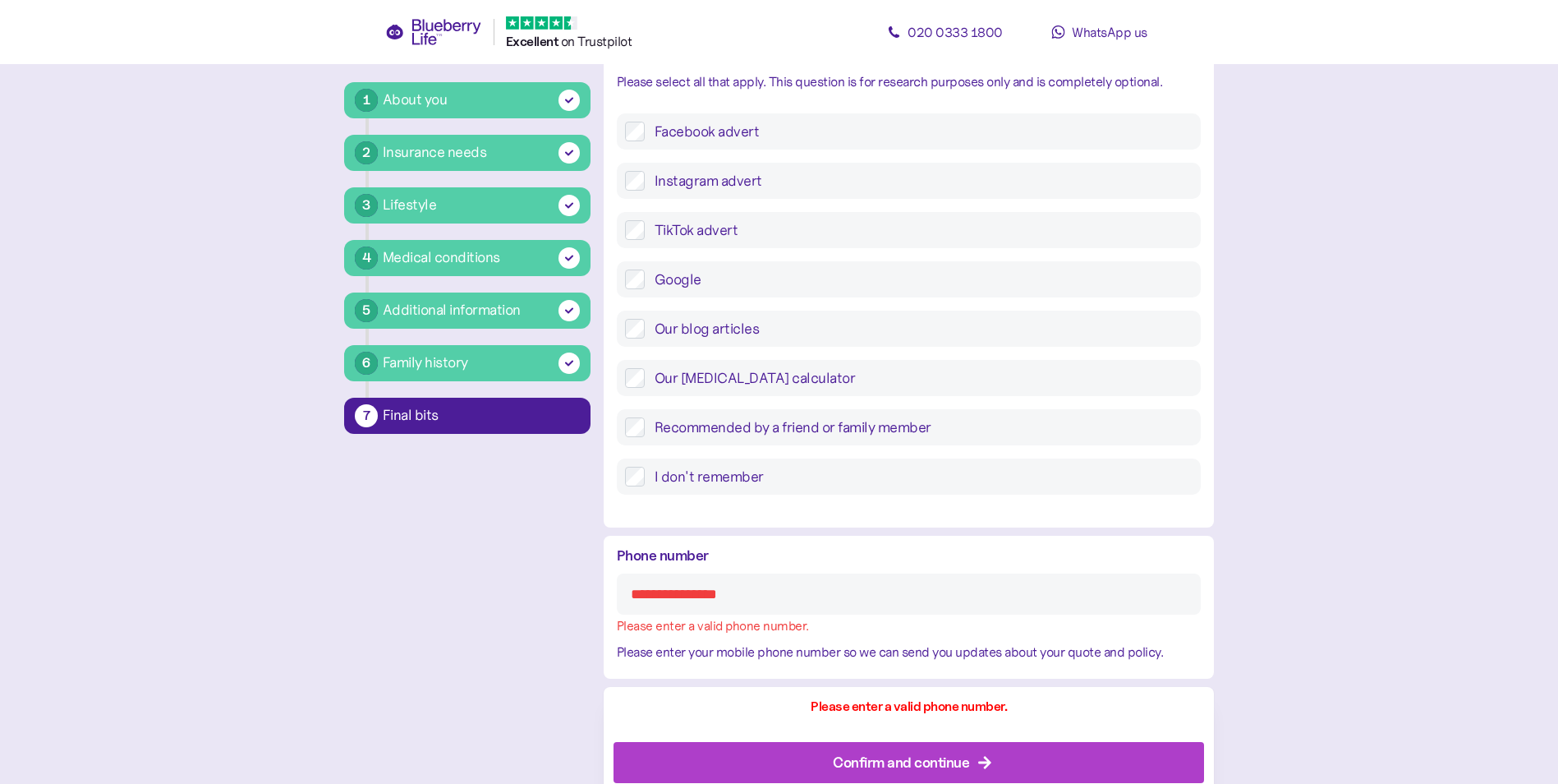
click at [691, 592] on input "Phone number" at bounding box center [908, 594] width 584 height 41
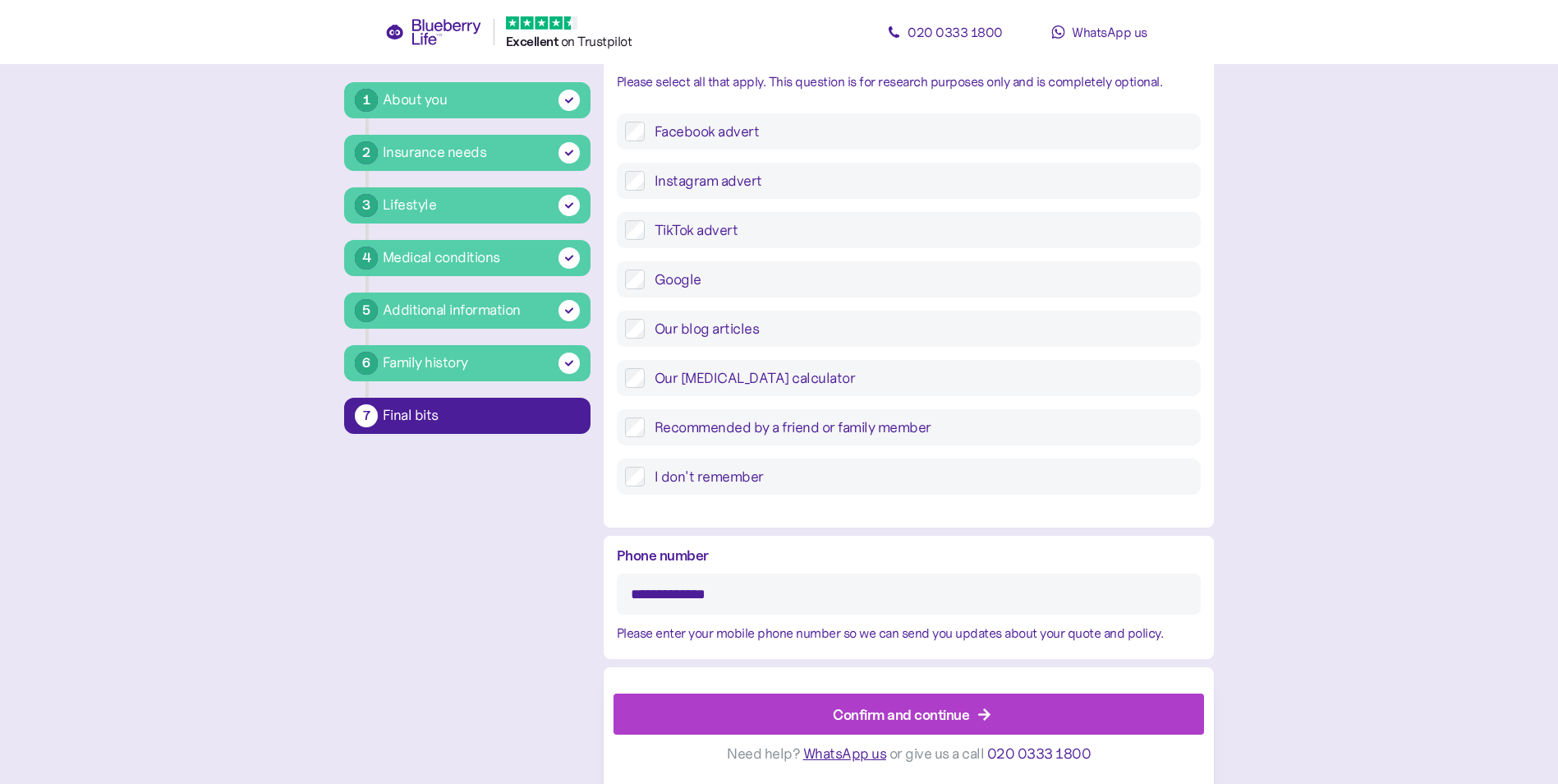
type input "**********"
click at [914, 709] on div "Confirm and continue" at bounding box center [901, 714] width 137 height 22
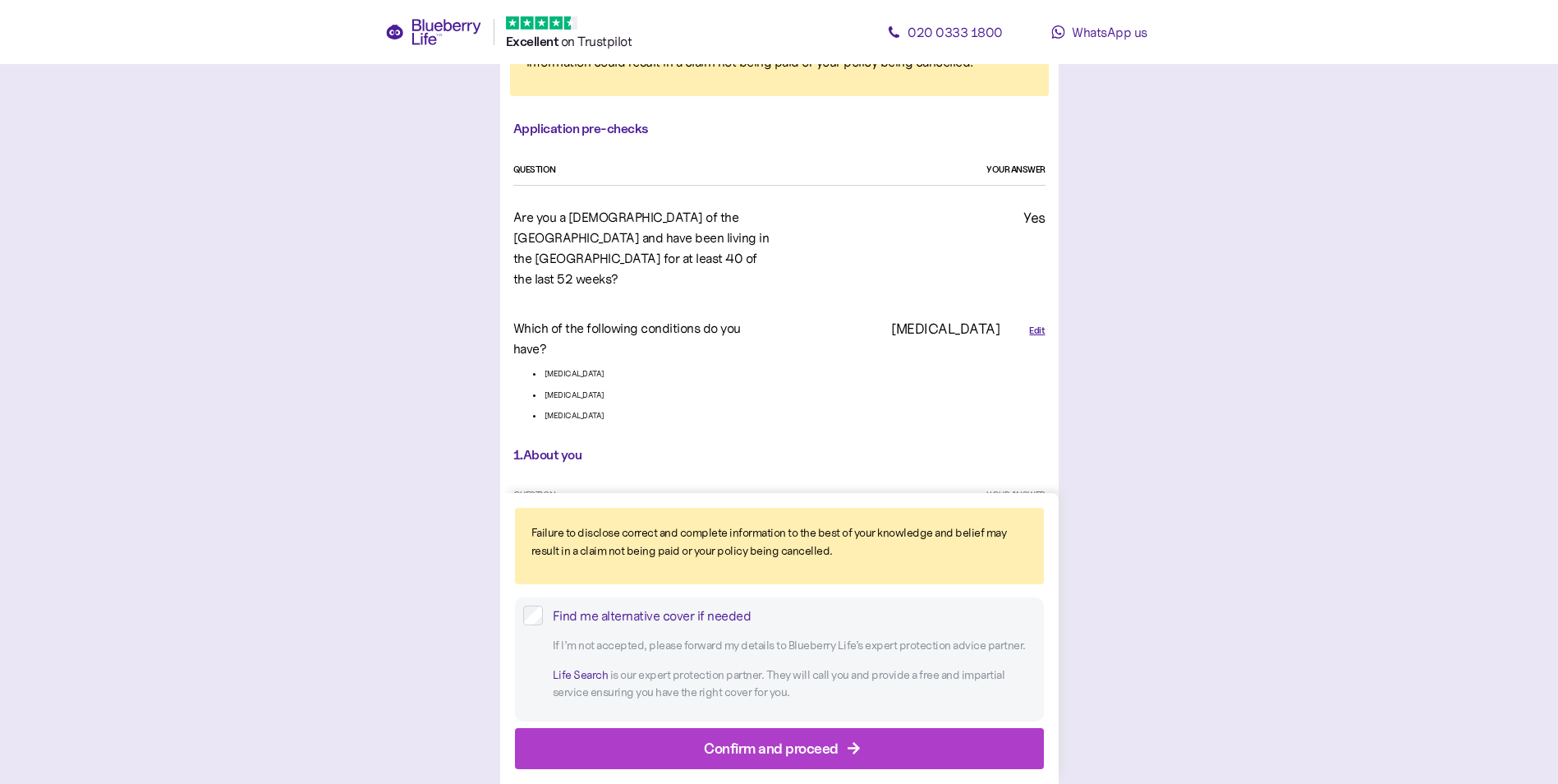
scroll to position [164, 0]
click at [781, 744] on div "Confirm and proceed" at bounding box center [771, 748] width 135 height 22
